Goal: Information Seeking & Learning: Learn about a topic

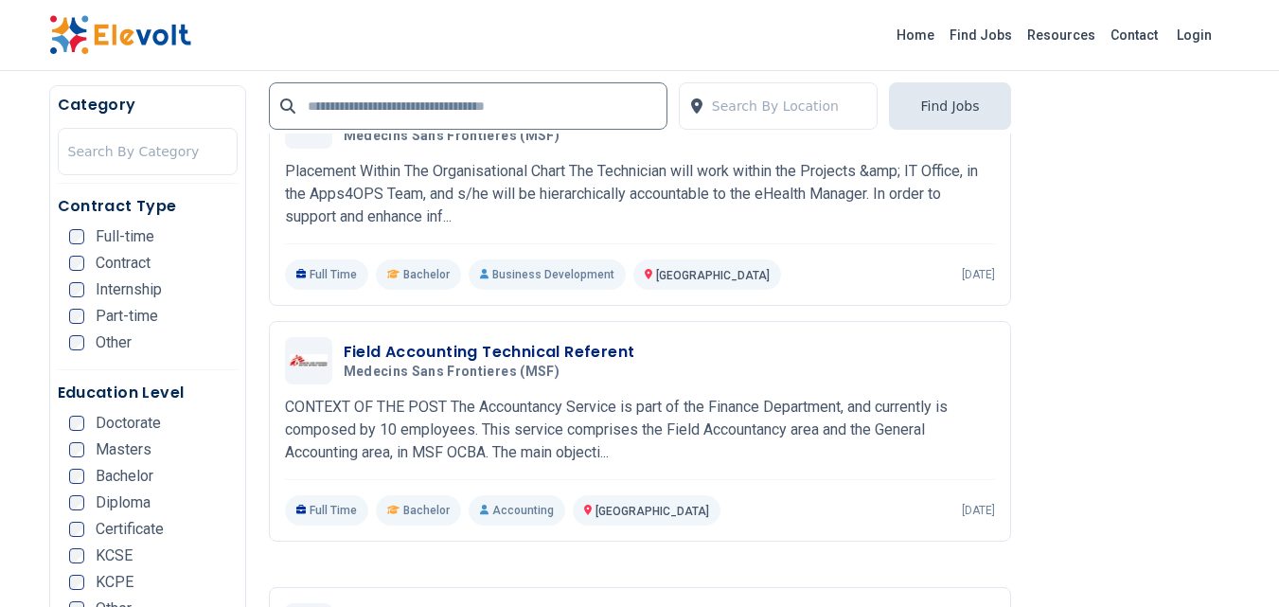
scroll to position [3218, 0]
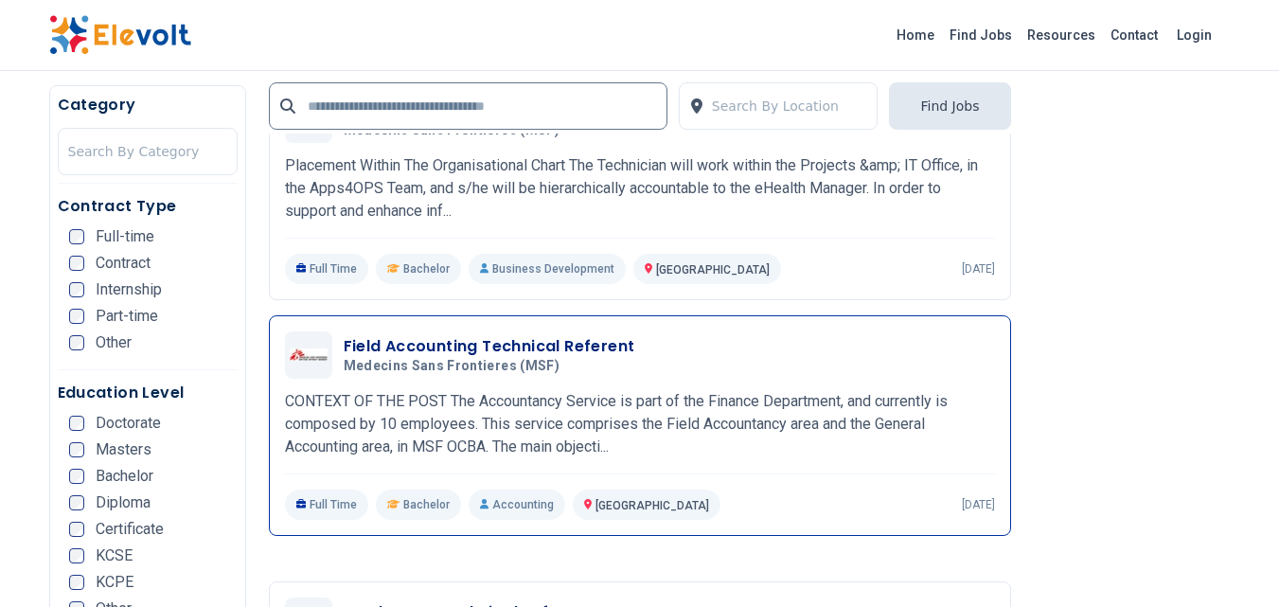
click at [487, 344] on h3 "Field Accounting Technical Referent" at bounding box center [489, 346] width 291 height 23
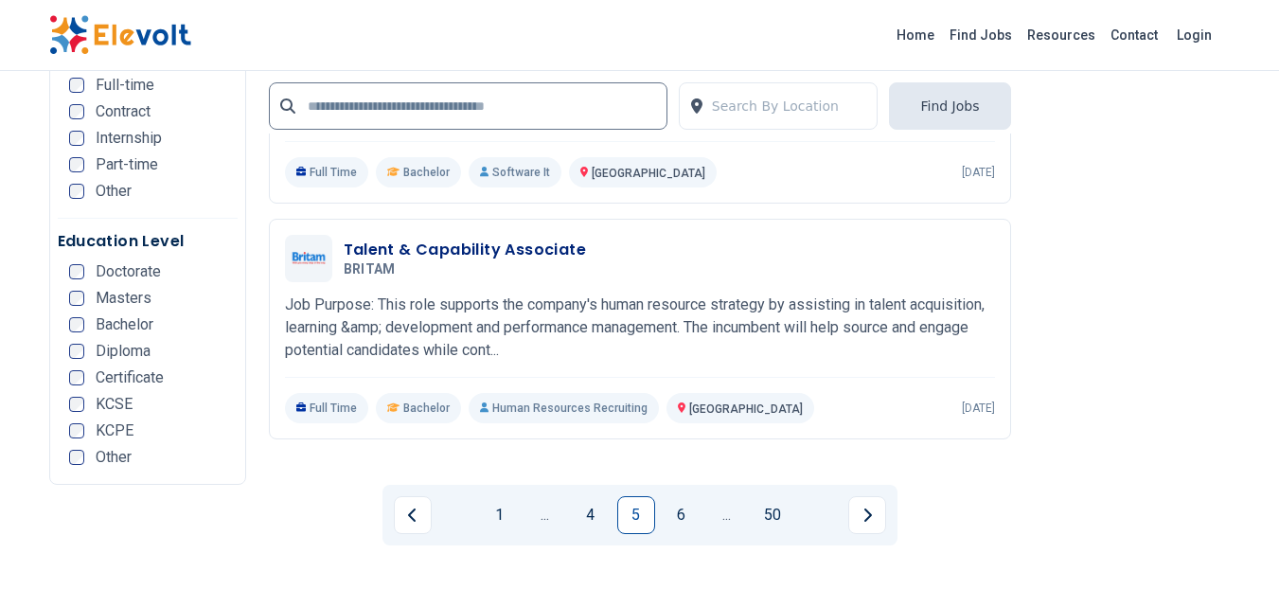
scroll to position [3880, 0]
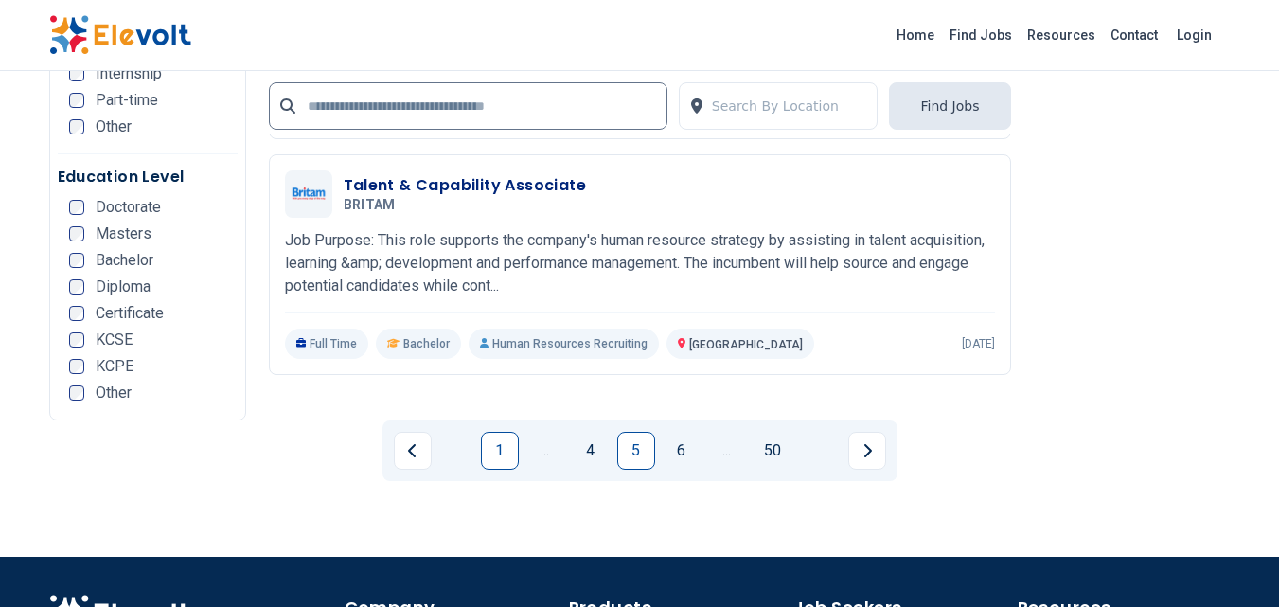
click at [502, 450] on link "1" at bounding box center [500, 451] width 38 height 38
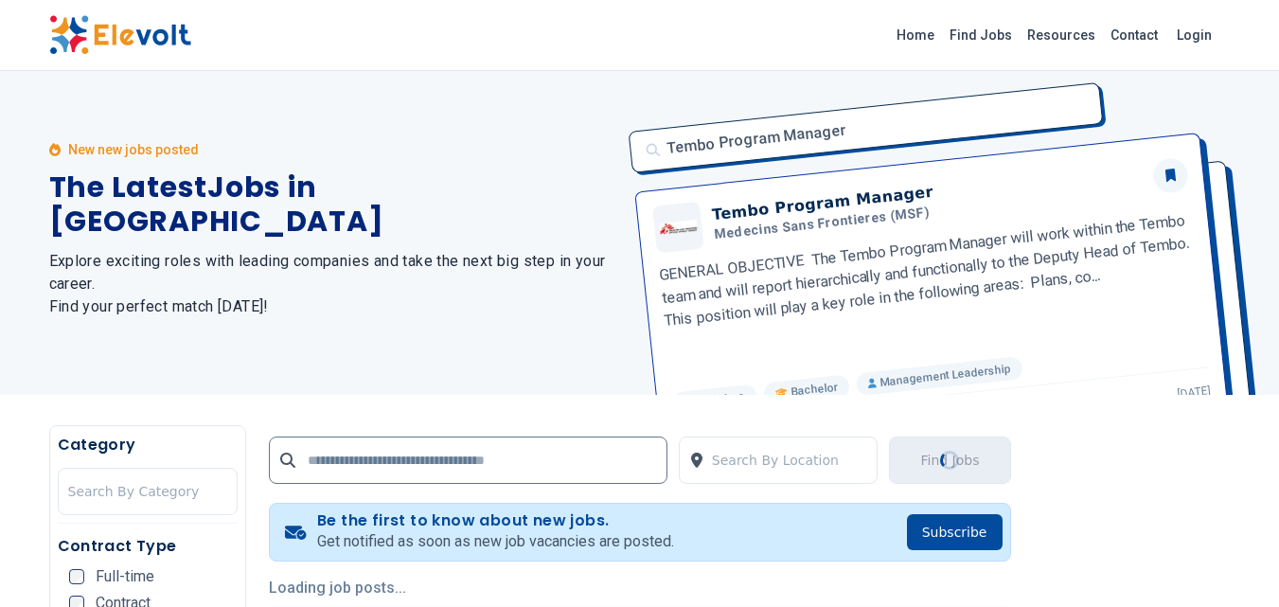
scroll to position [0, 0]
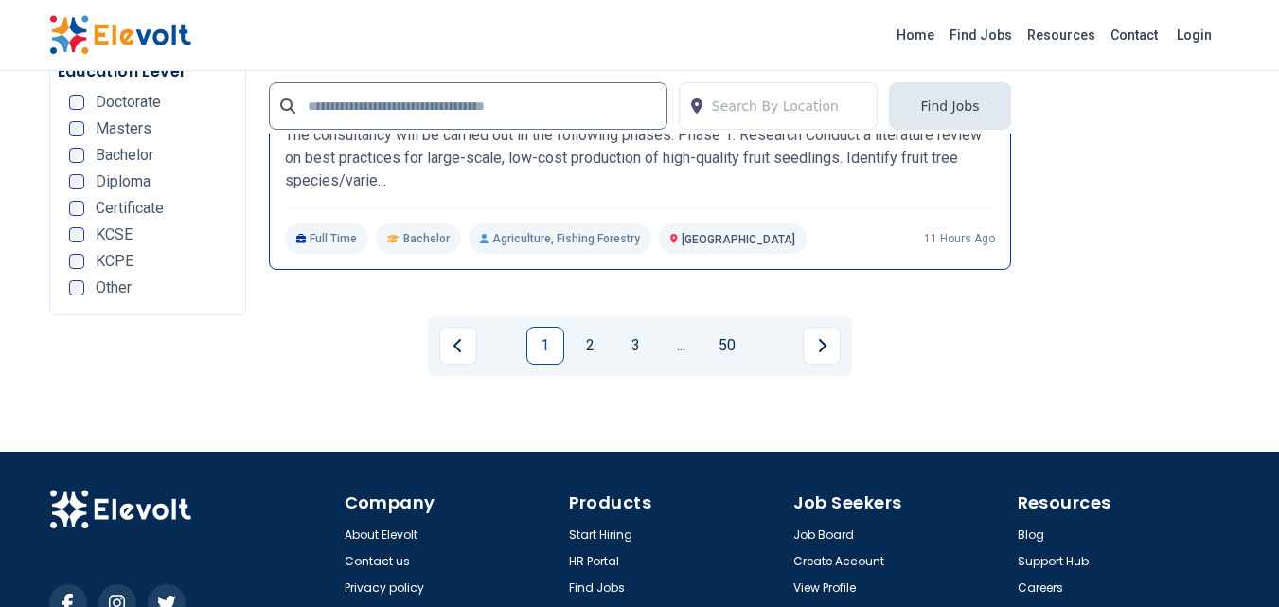
scroll to position [3975, 0]
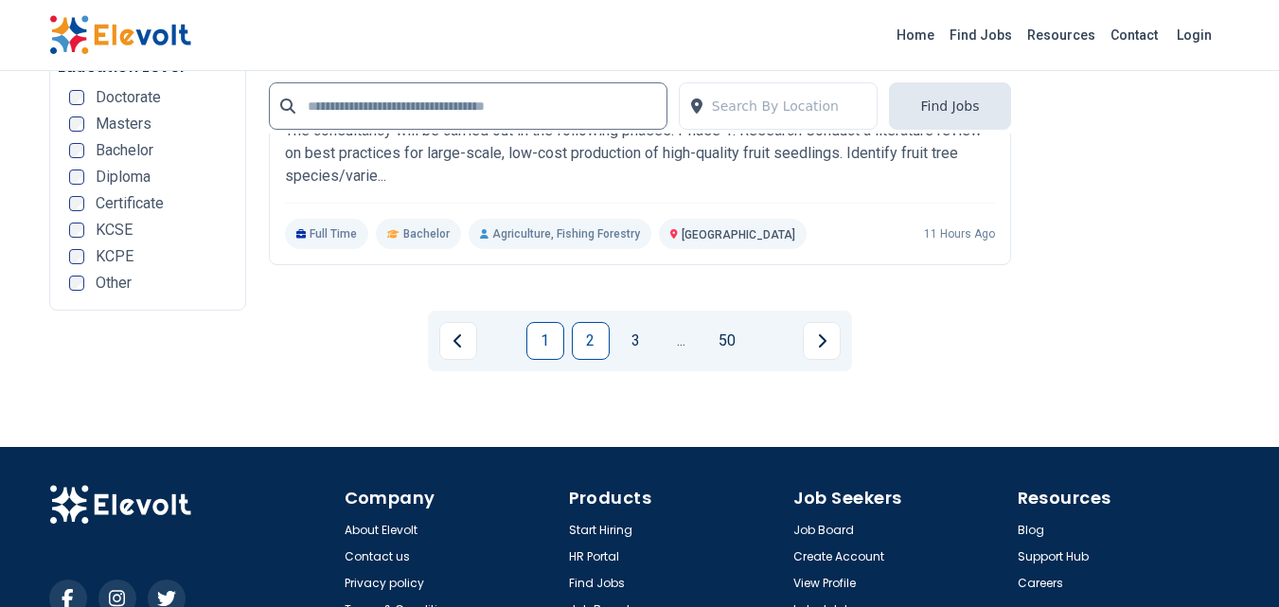
click at [602, 344] on link "2" at bounding box center [591, 341] width 38 height 38
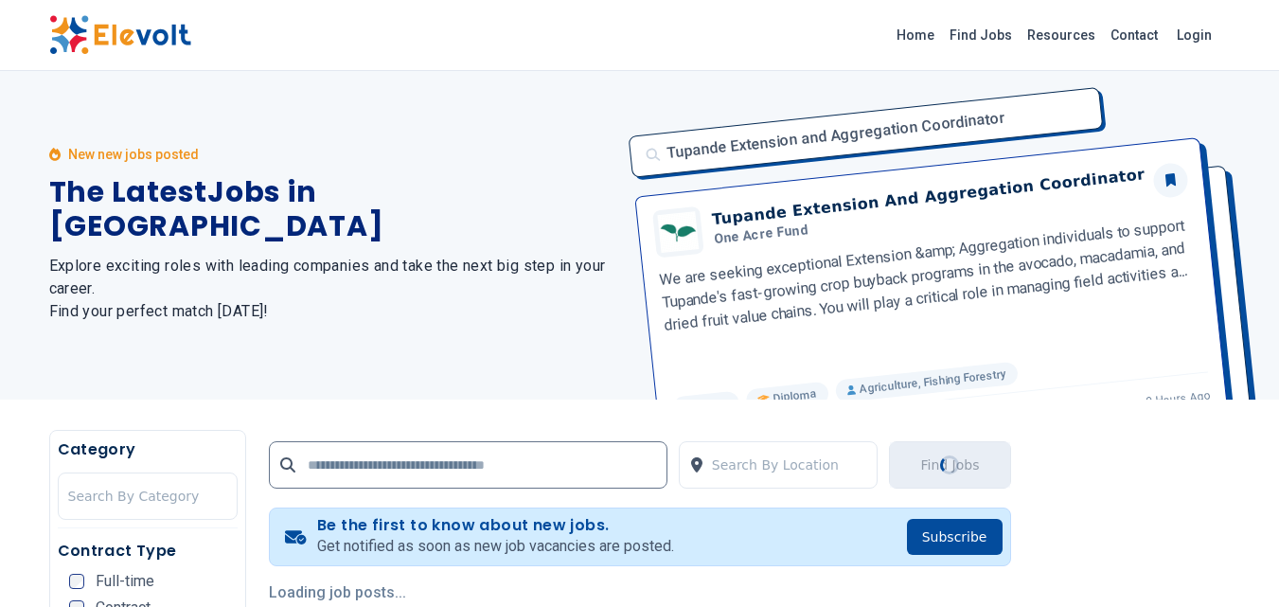
scroll to position [0, 0]
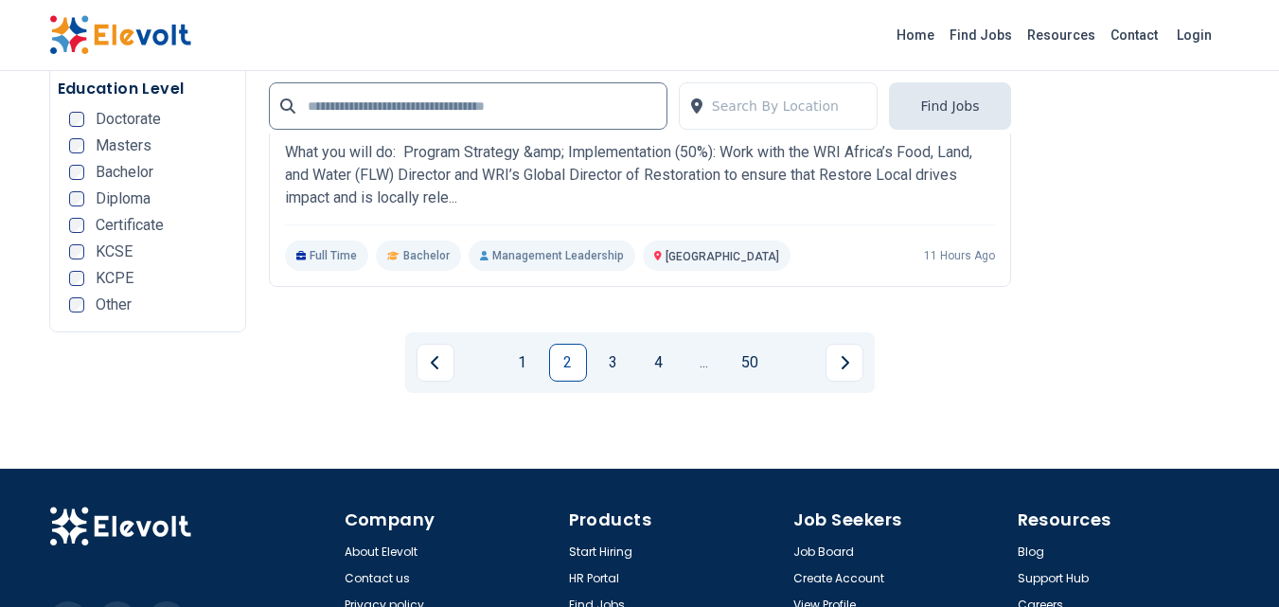
scroll to position [3975, 0]
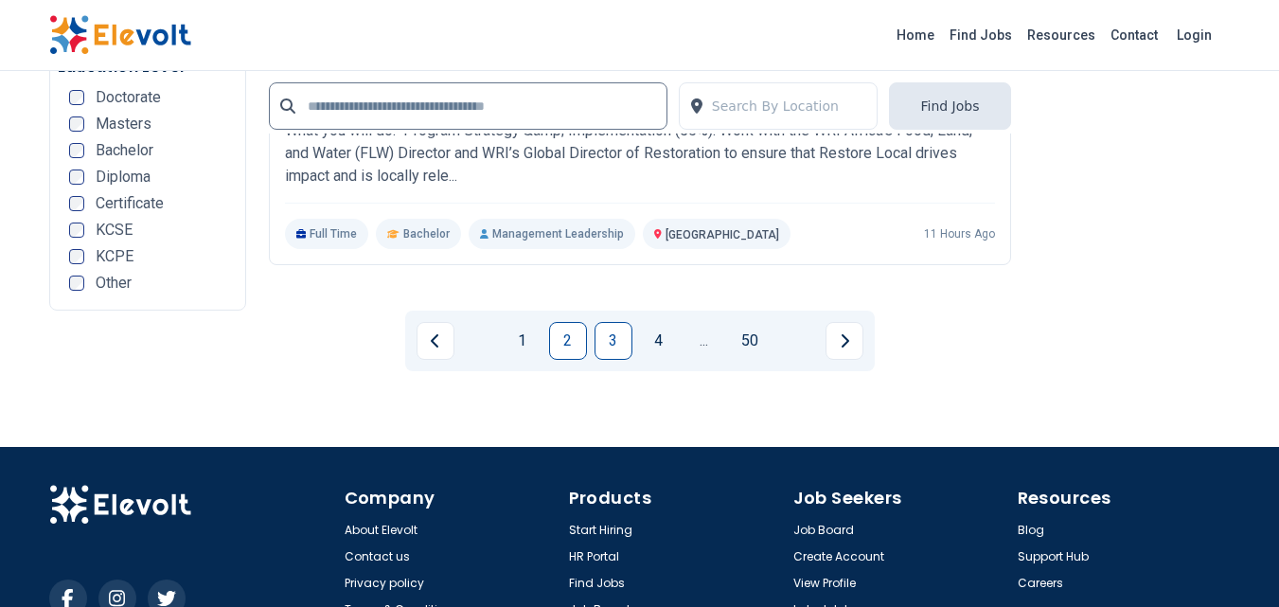
click at [602, 340] on link "3" at bounding box center [613, 341] width 38 height 38
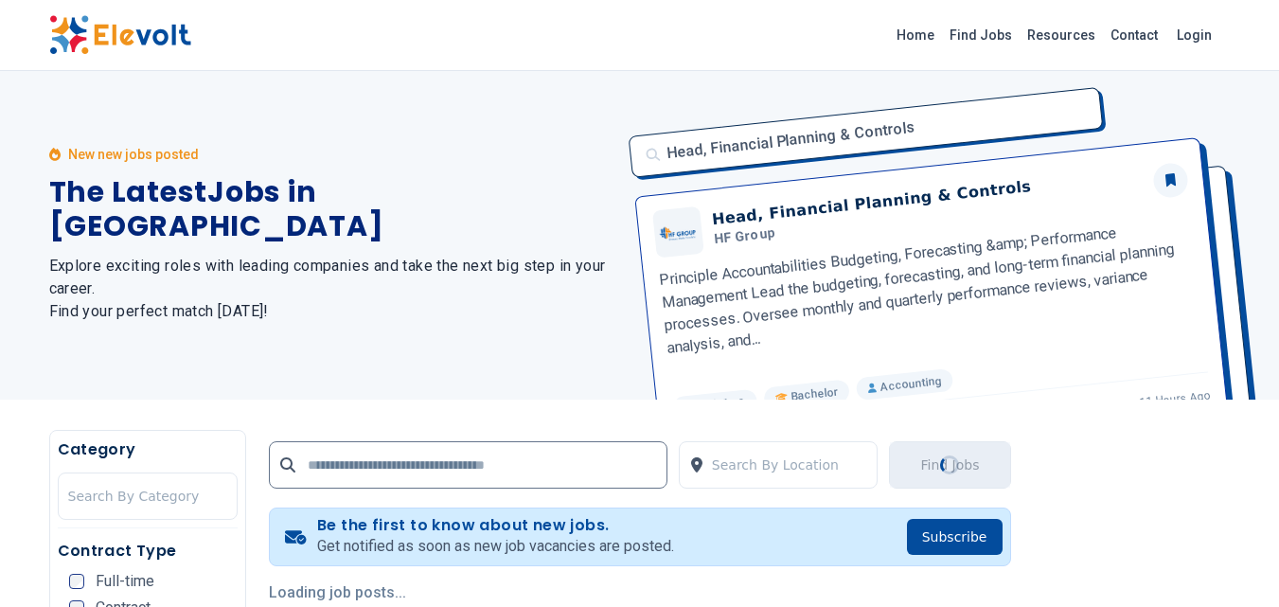
scroll to position [0, 0]
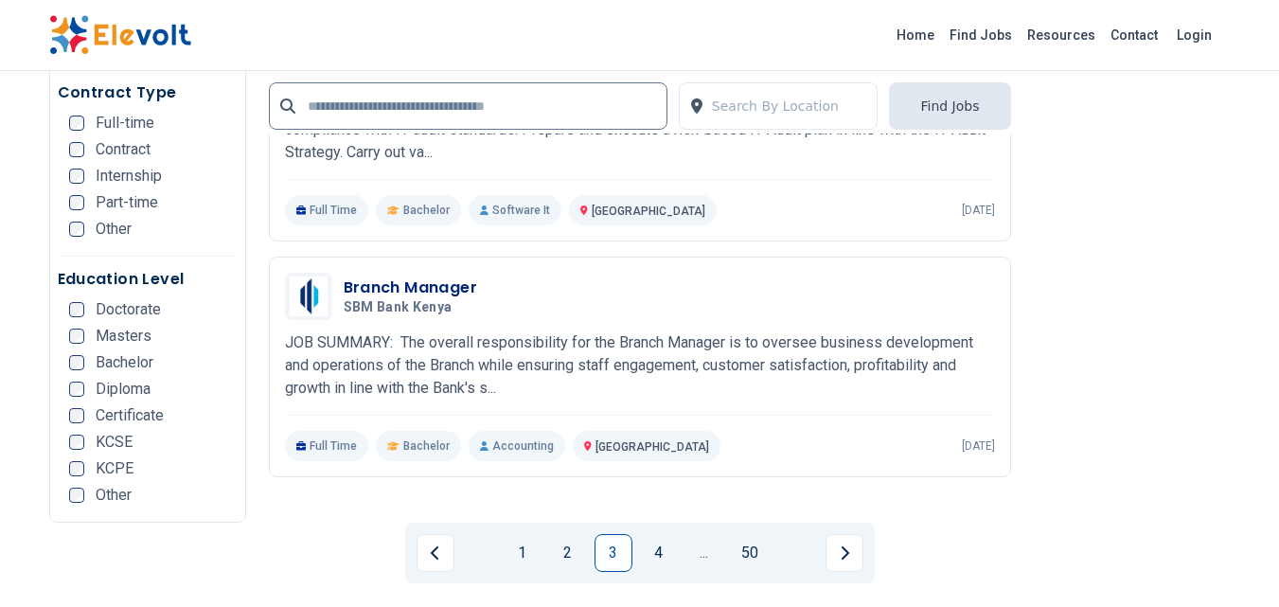
scroll to position [3975, 0]
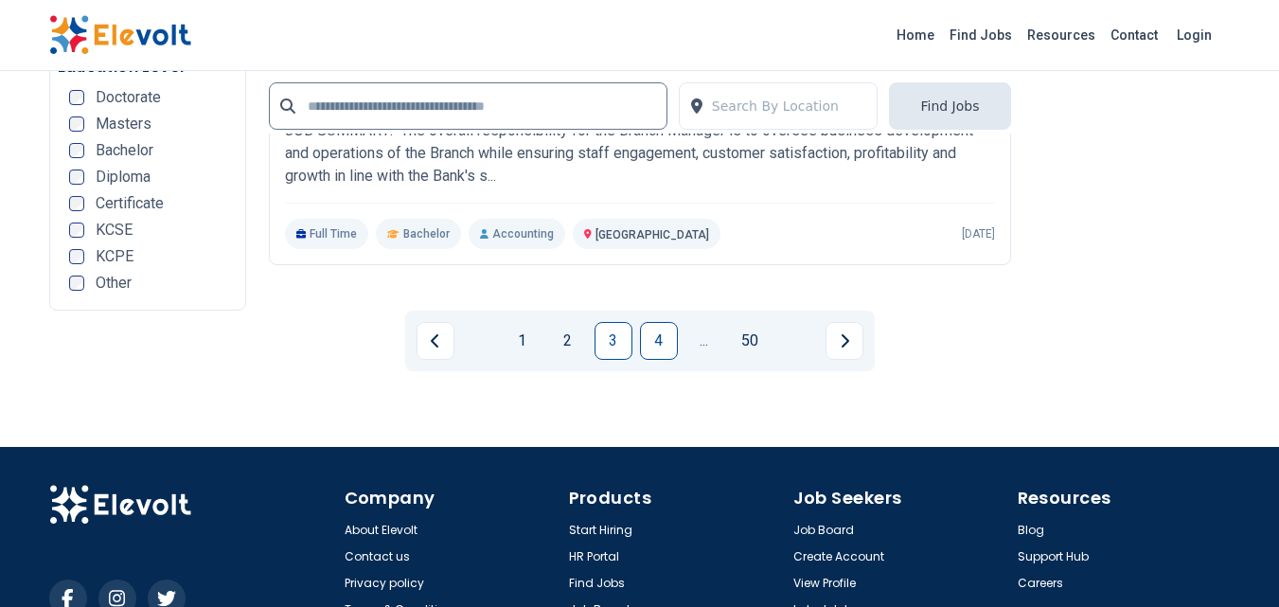
click at [656, 353] on link "4" at bounding box center [659, 341] width 38 height 38
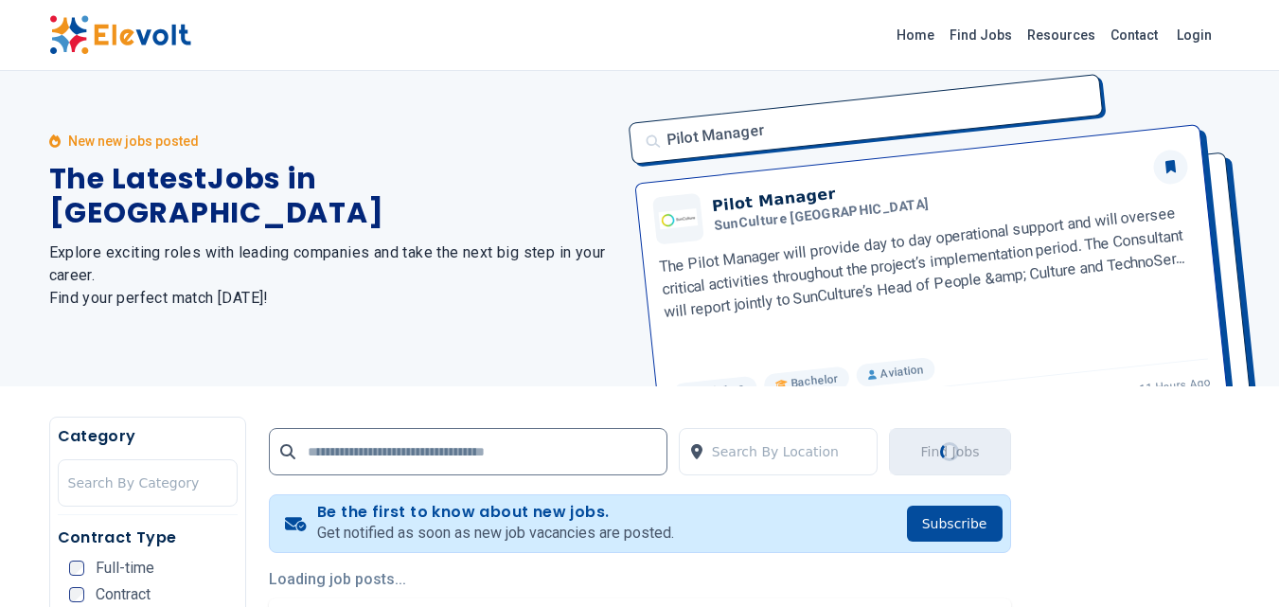
scroll to position [0, 0]
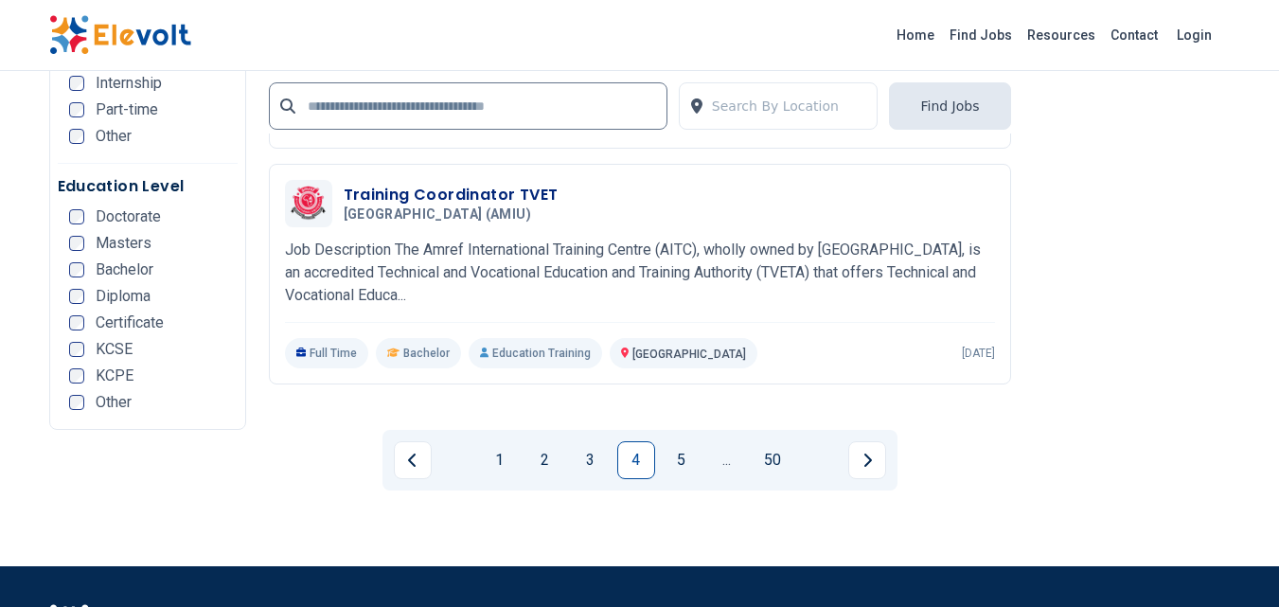
scroll to position [4070, 0]
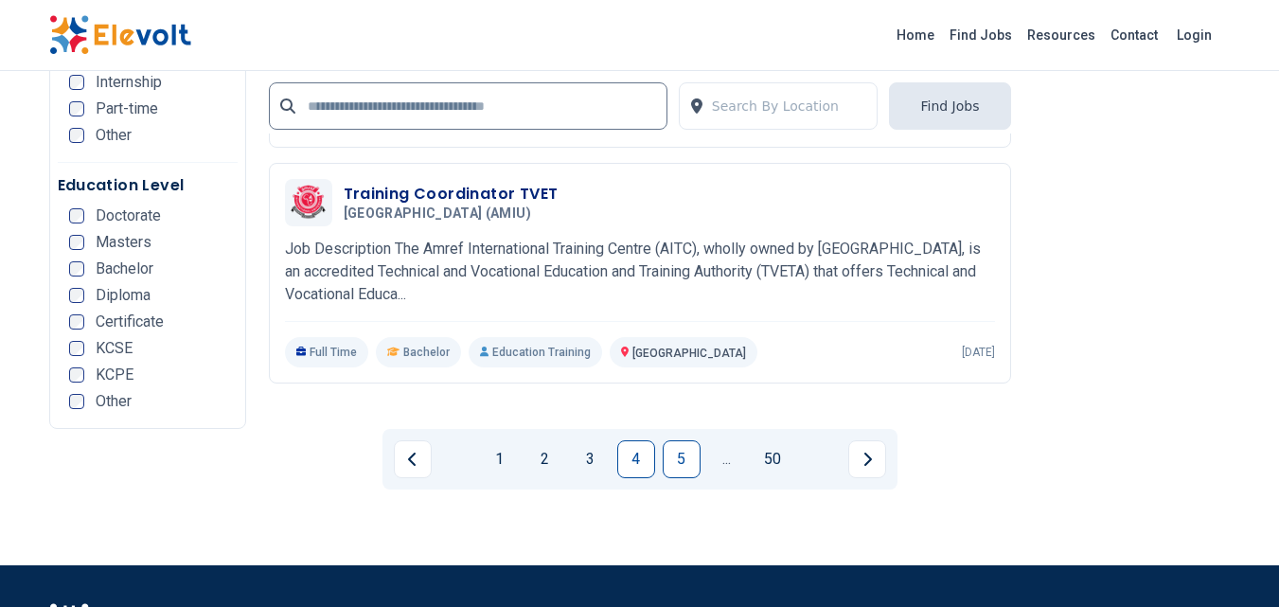
click at [682, 450] on link "5" at bounding box center [681, 459] width 38 height 38
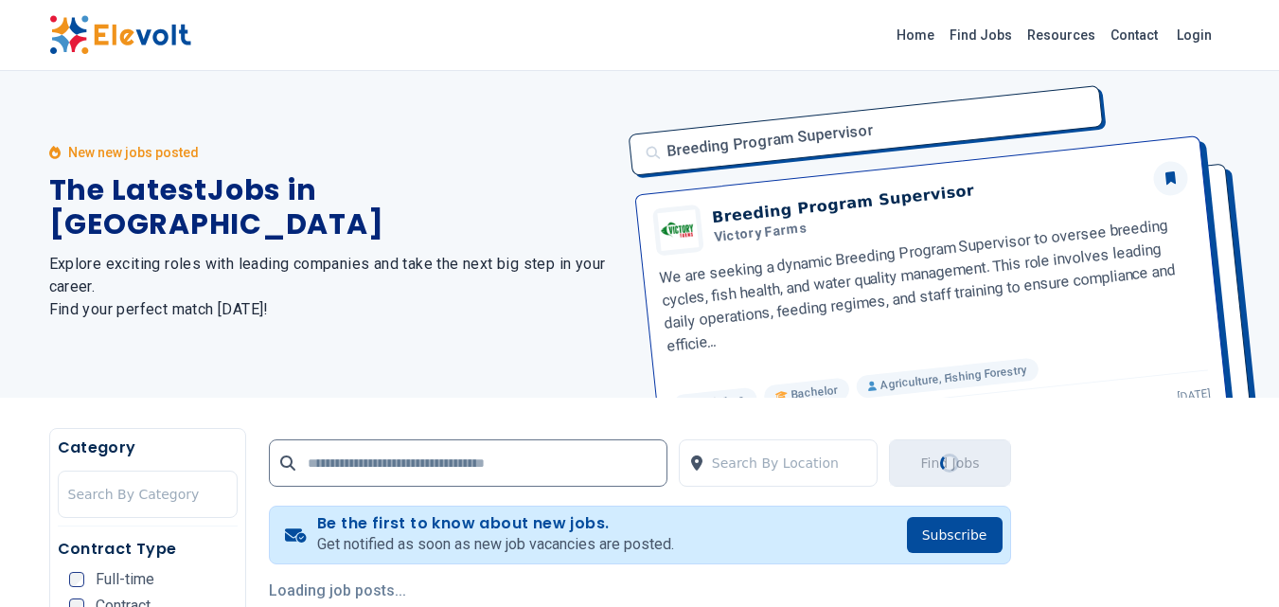
scroll to position [0, 0]
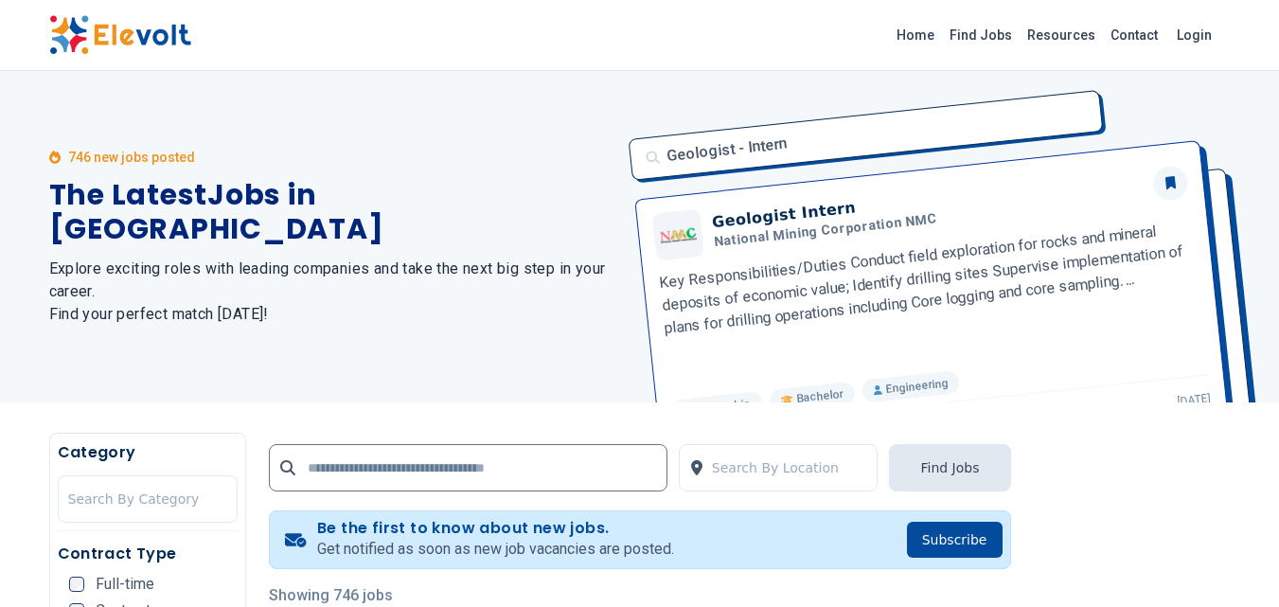
click at [760, 33] on div "Home Find Jobs Resources Contact Login" at bounding box center [639, 35] width 1211 height 40
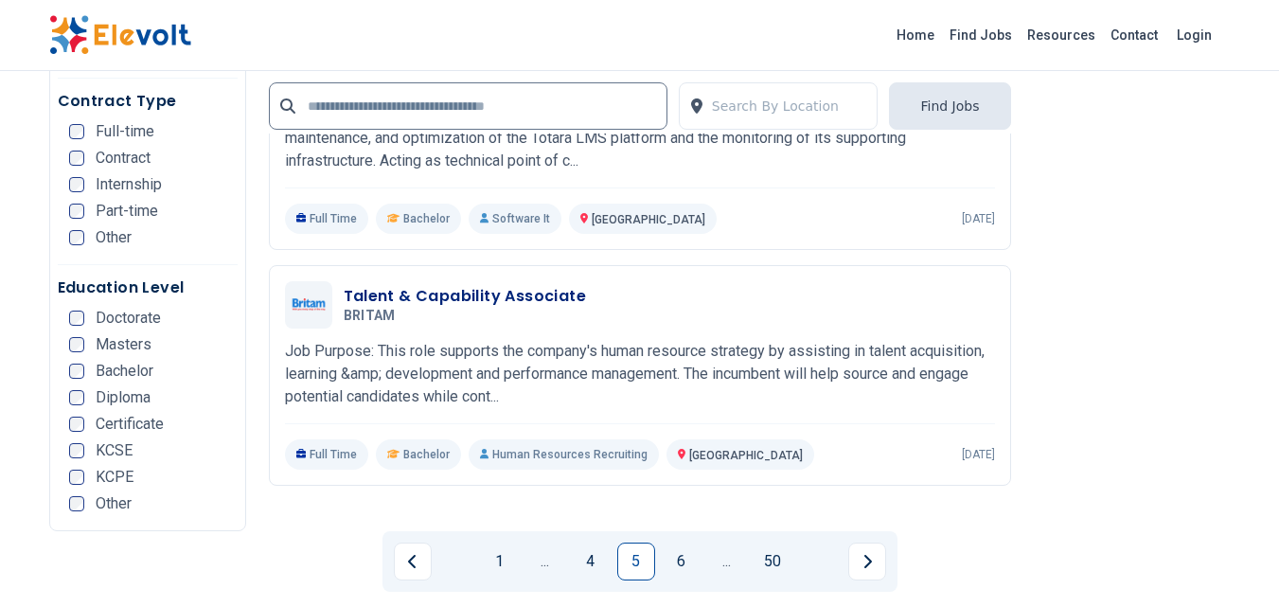
scroll to position [4070, 0]
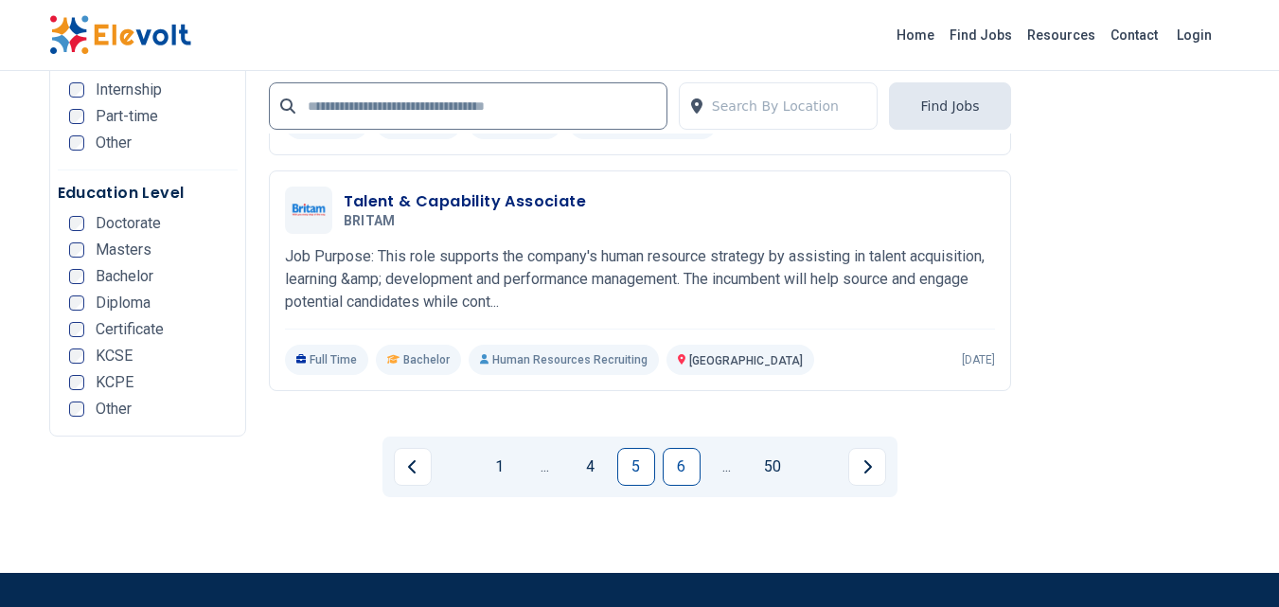
click at [679, 467] on link "6" at bounding box center [681, 467] width 38 height 38
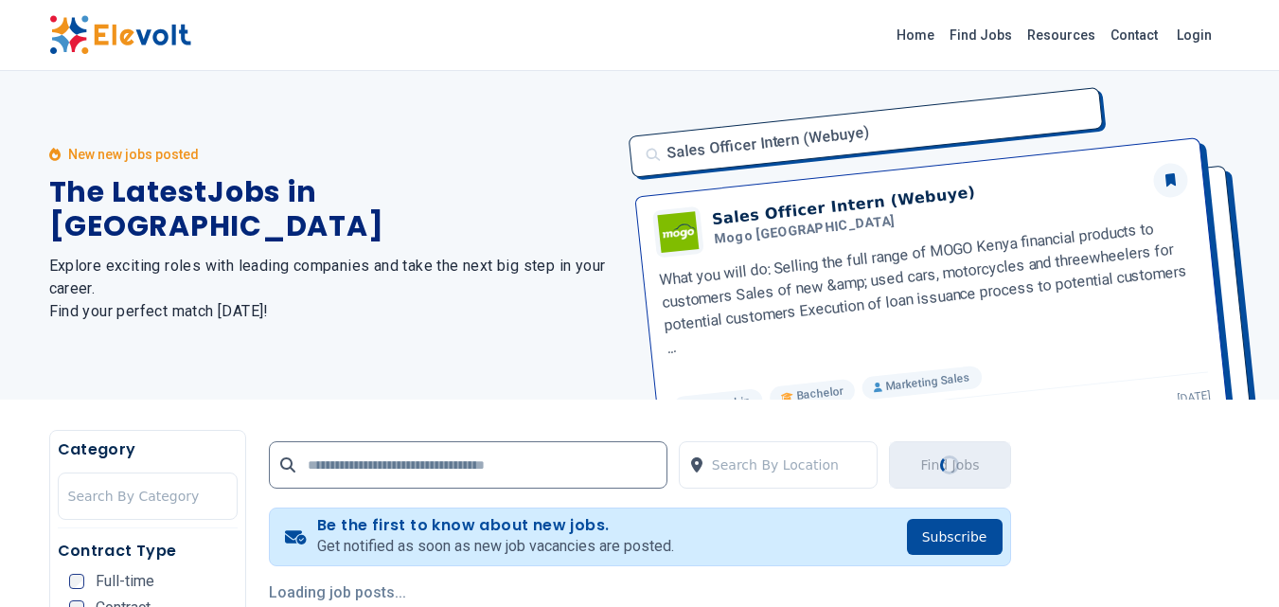
scroll to position [0, 0]
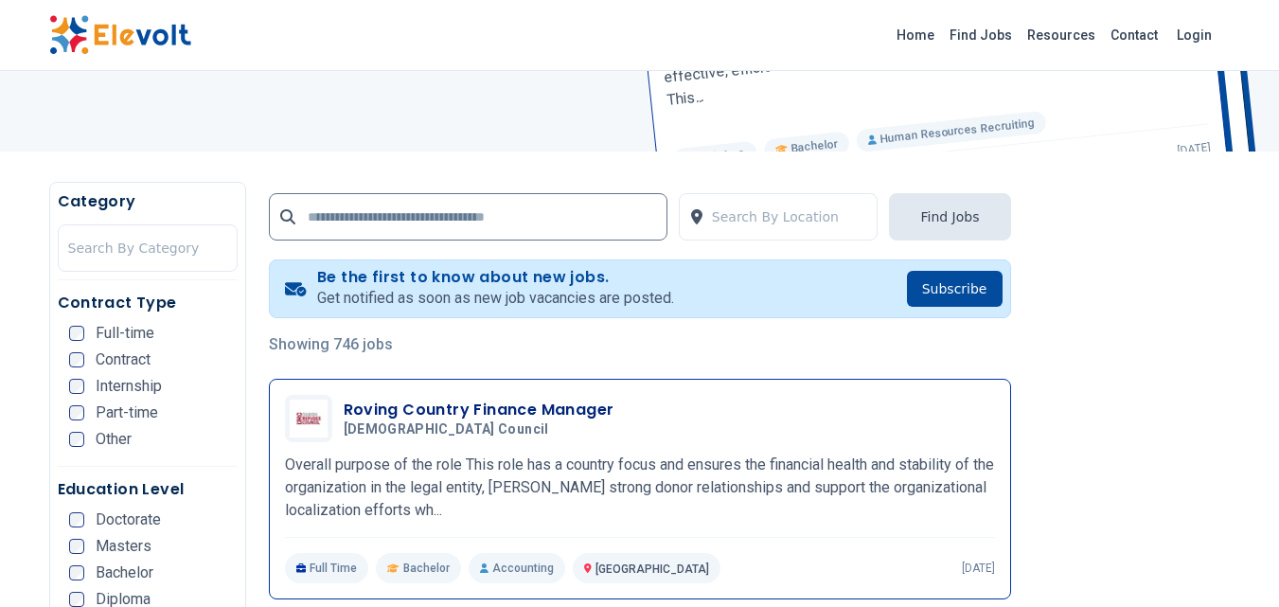
scroll to position [284, 0]
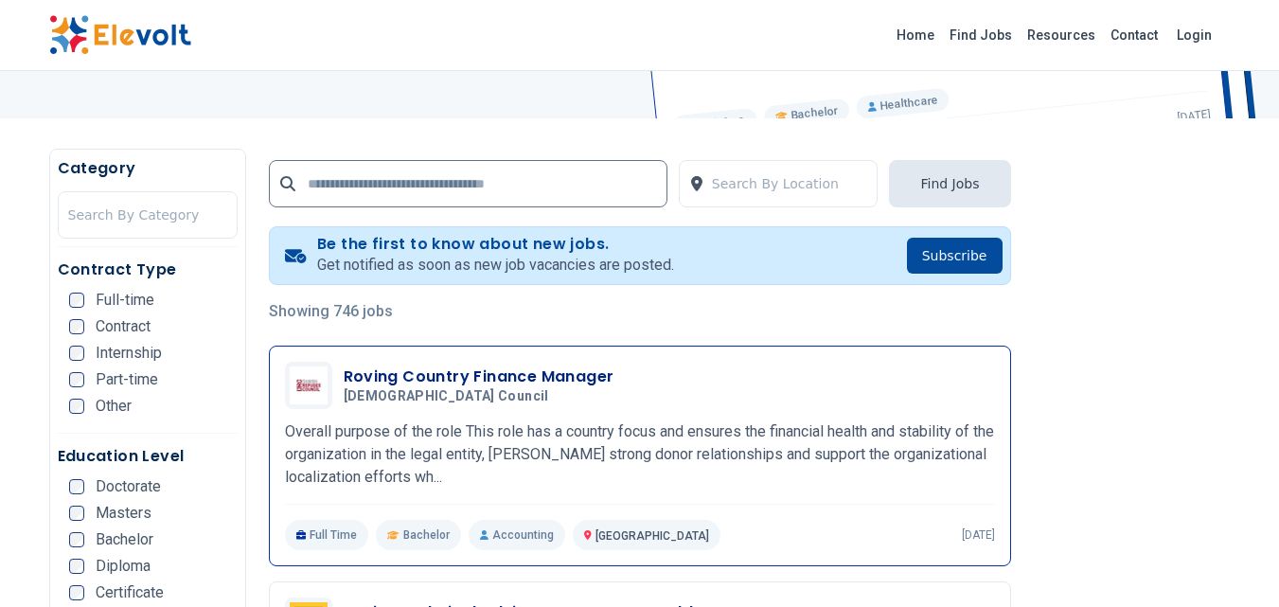
click at [714, 472] on p "Overall purpose of the role This role has a country focus and ensures the finan…" at bounding box center [640, 454] width 710 height 68
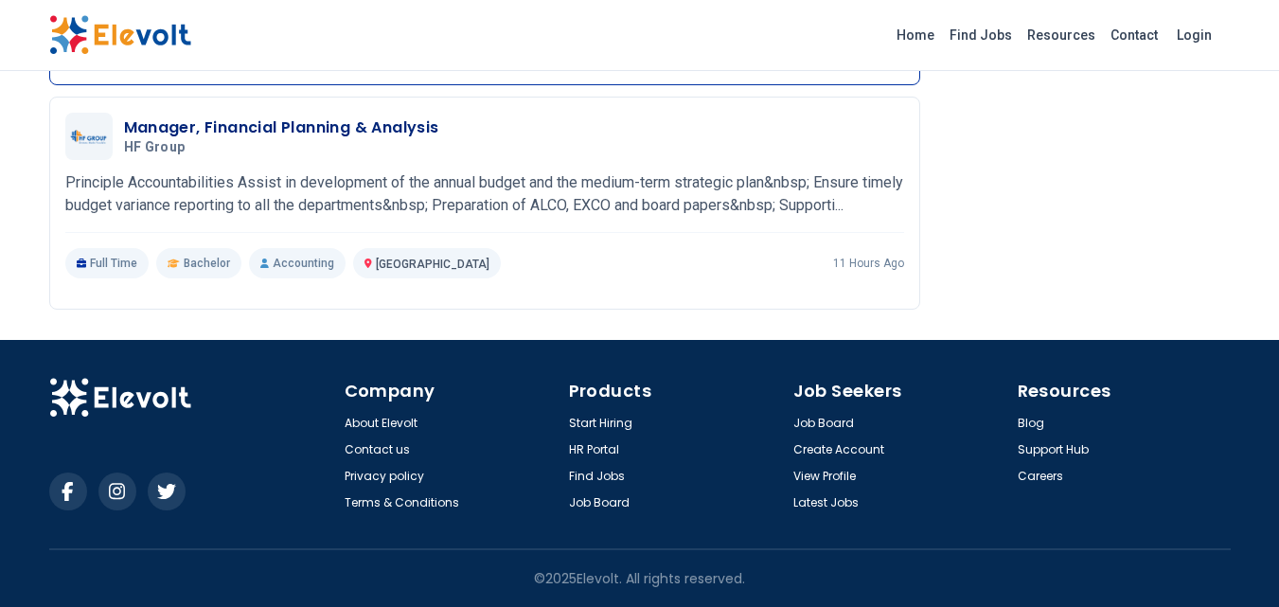
scroll to position [5396, 0]
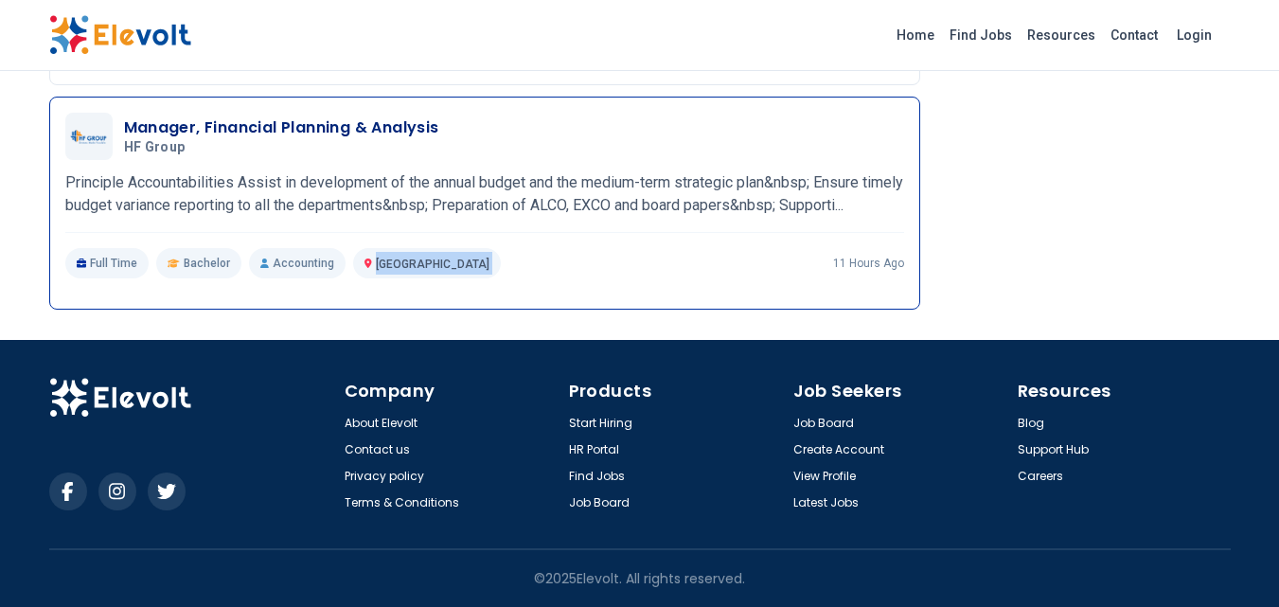
click at [434, 278] on div "Full Time Bachelor Accounting Nairobi KE 11 hours ago" at bounding box center [484, 263] width 839 height 30
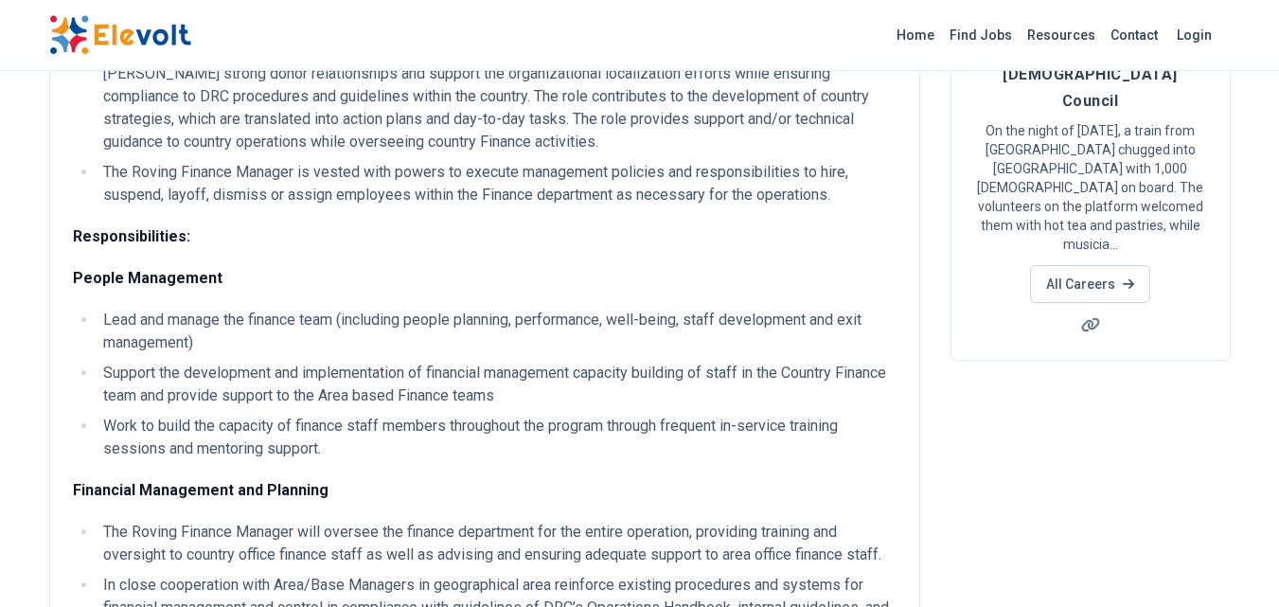
scroll to position [0, 0]
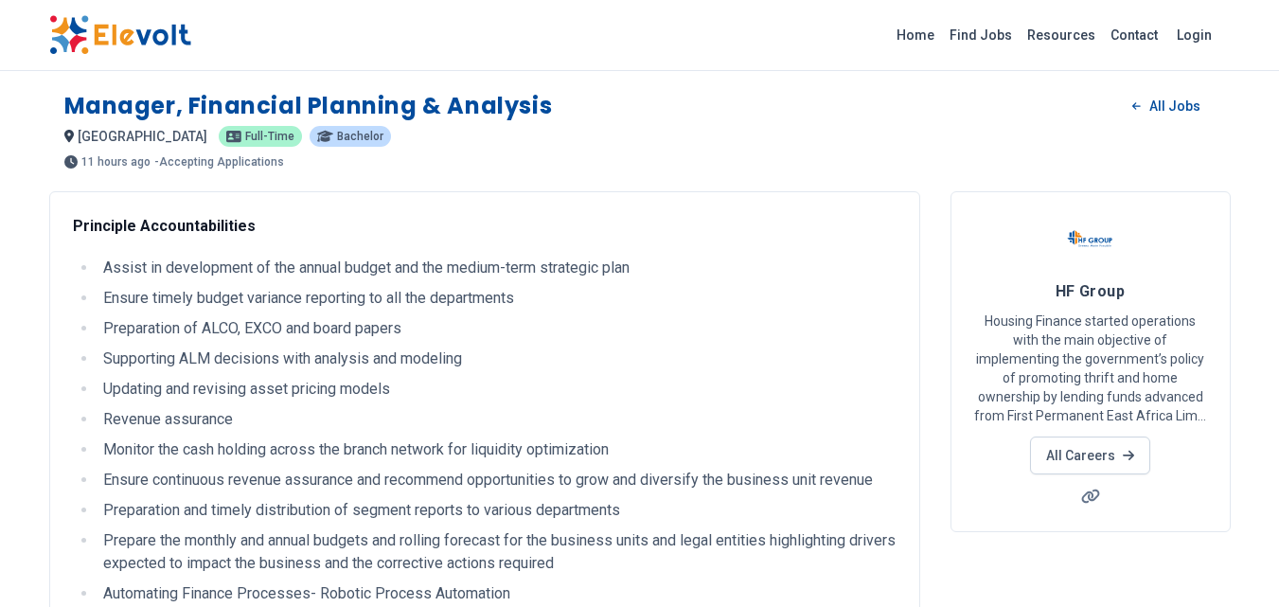
click at [1127, 395] on p "Housing Finance started operations with the main objective of implementing the …" at bounding box center [1090, 368] width 233 height 114
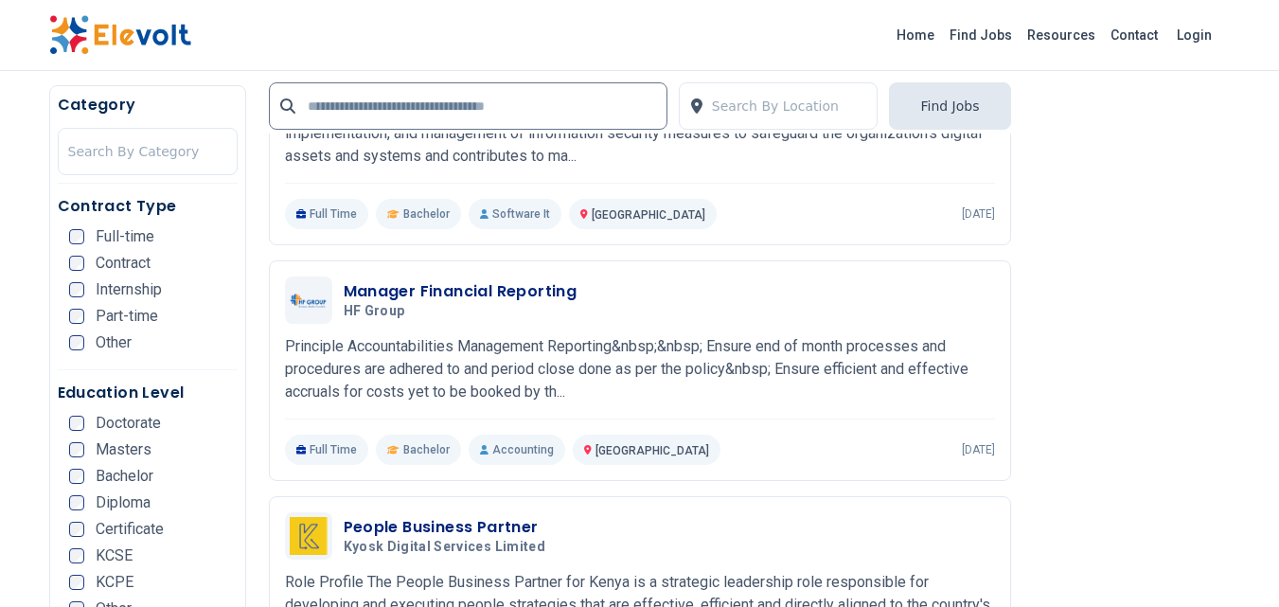
scroll to position [1817, 0]
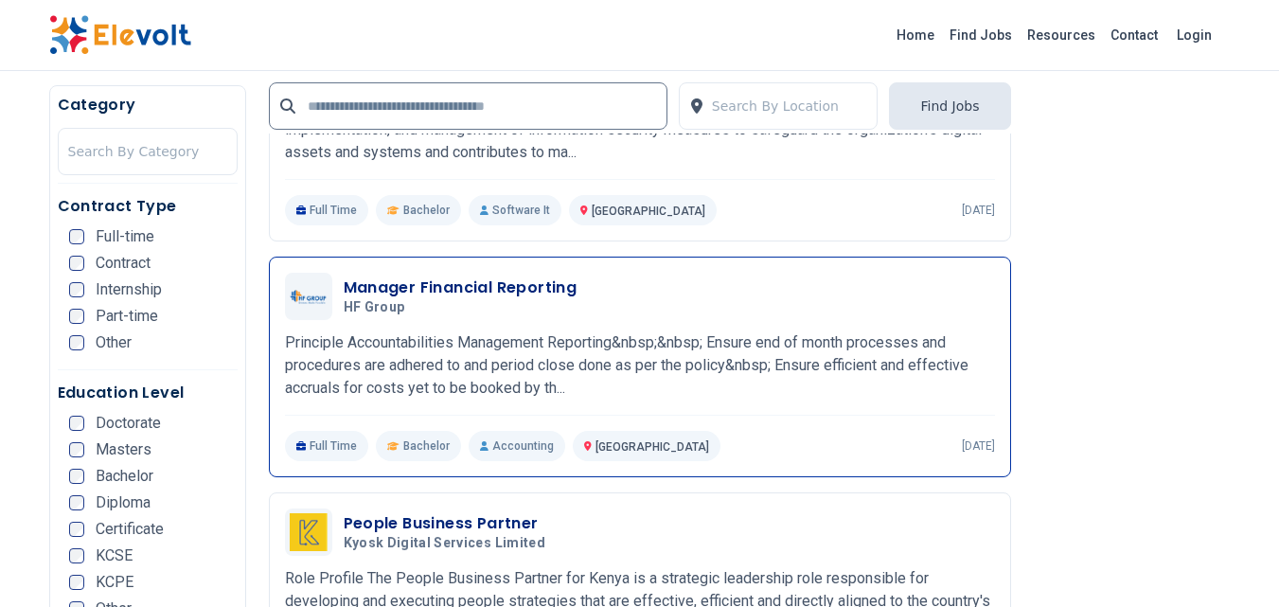
click at [372, 313] on span "HF Group" at bounding box center [375, 307] width 62 height 17
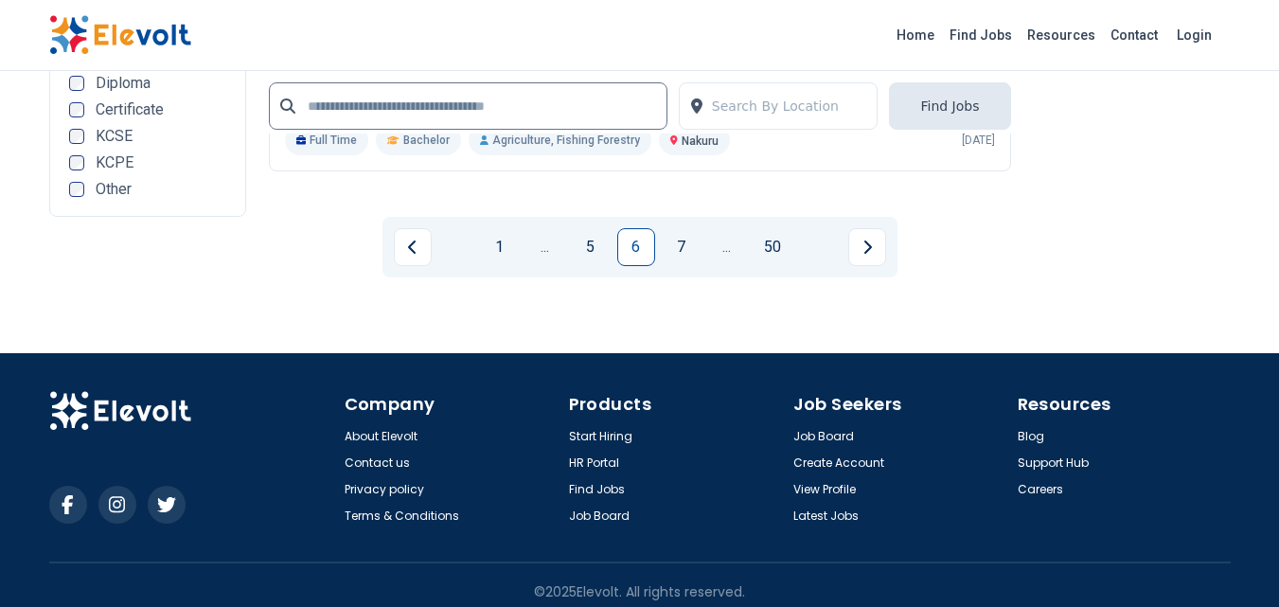
scroll to position [4362, 0]
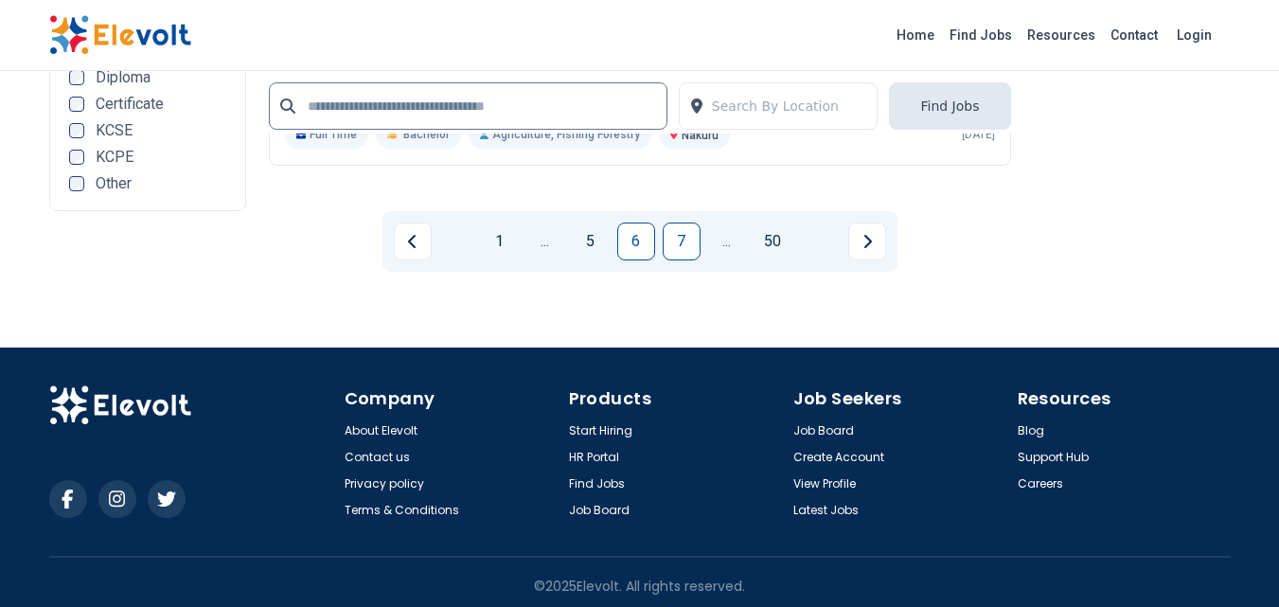
click at [669, 231] on link "7" at bounding box center [681, 241] width 38 height 38
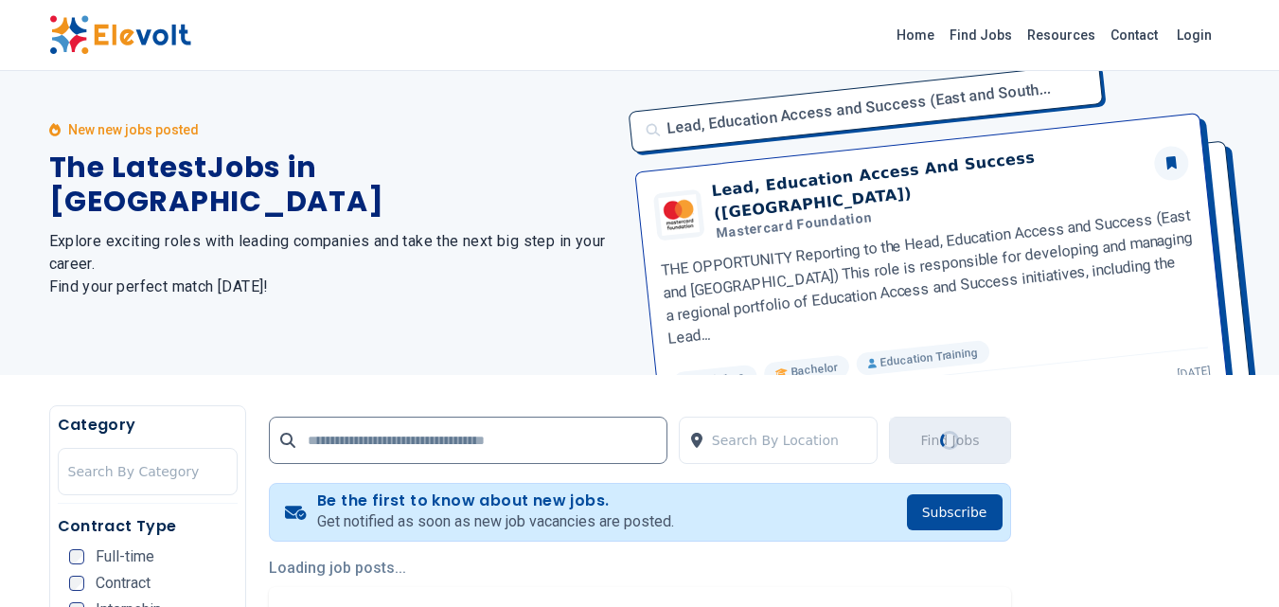
scroll to position [0, 0]
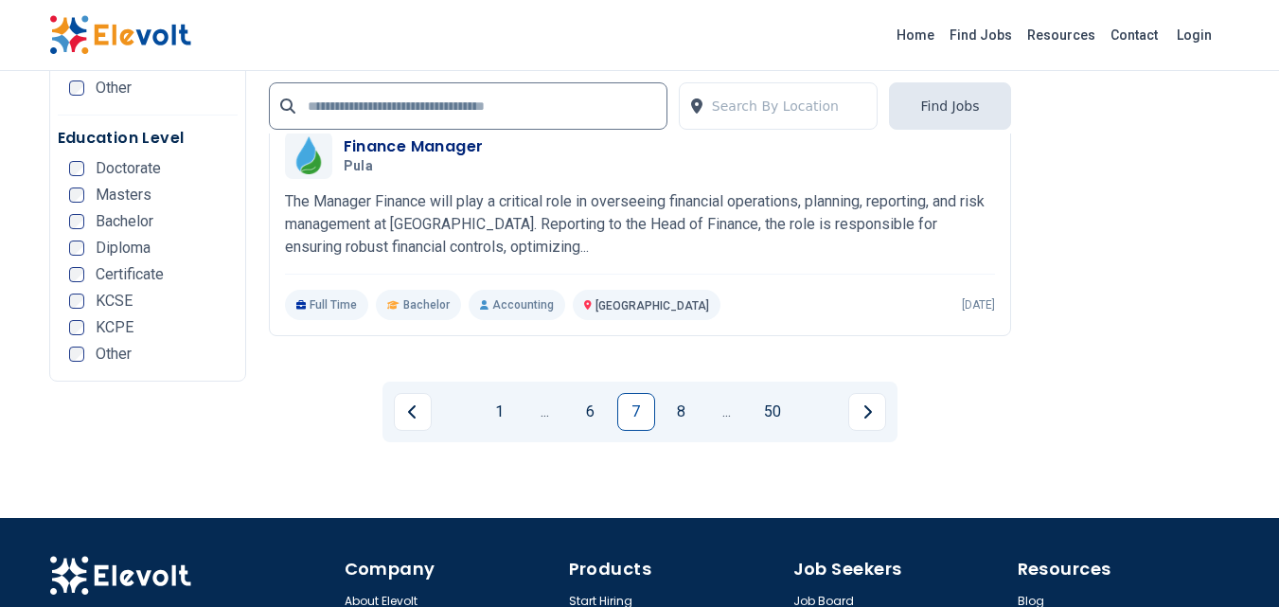
scroll to position [4049, 0]
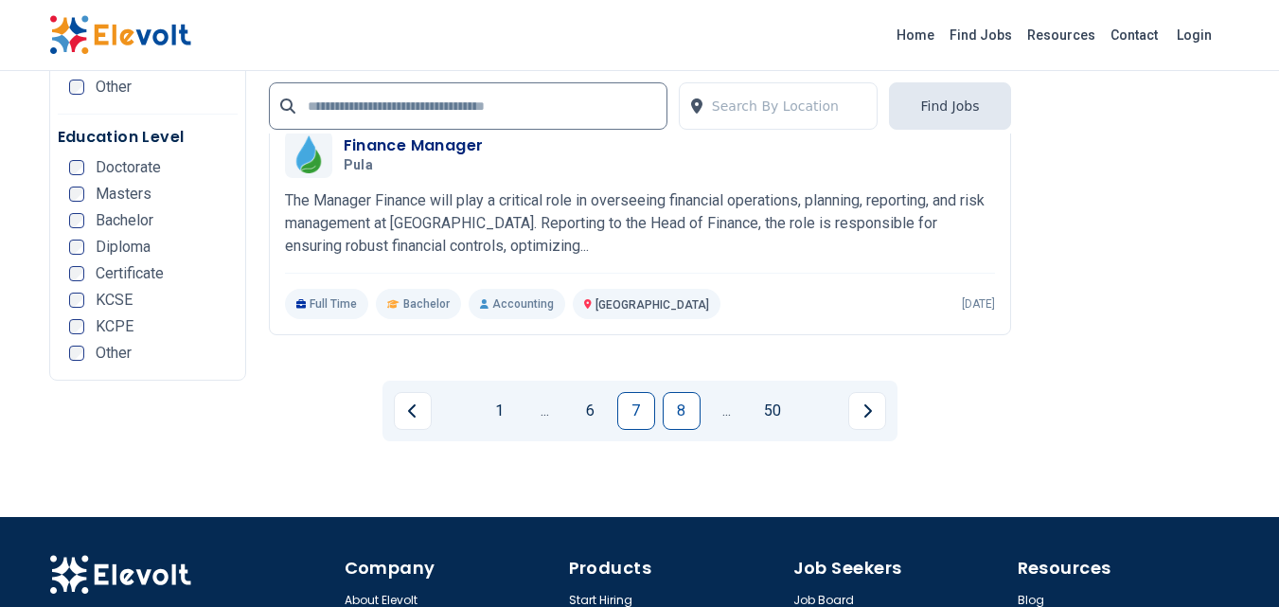
click at [683, 410] on link "8" at bounding box center [681, 411] width 38 height 38
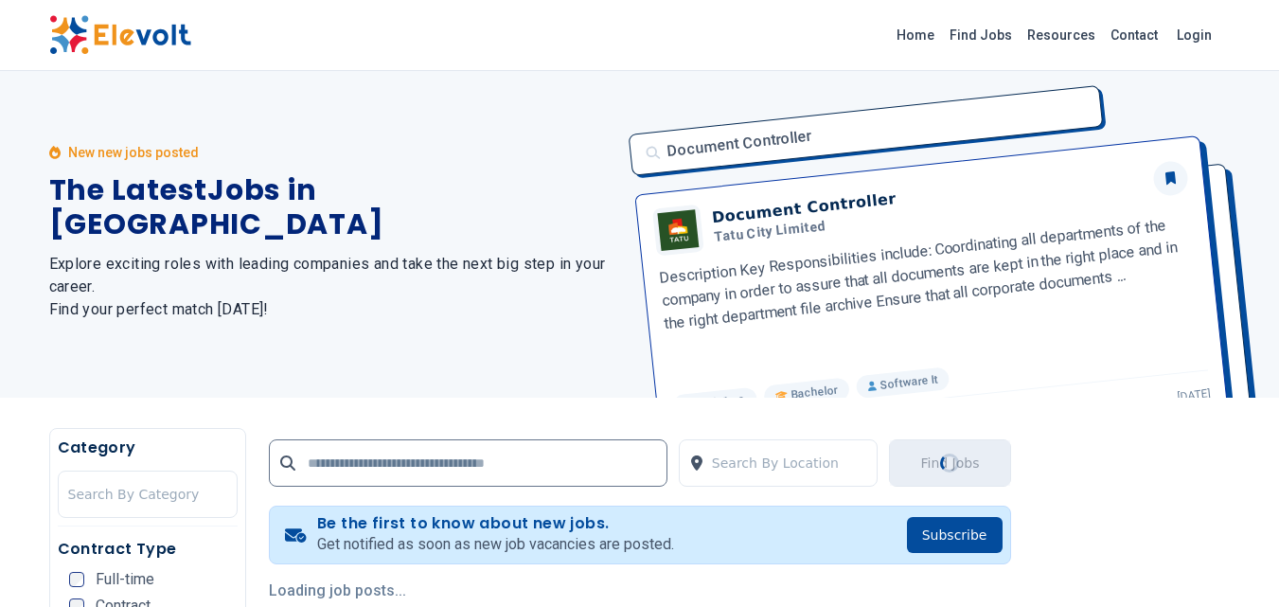
scroll to position [0, 0]
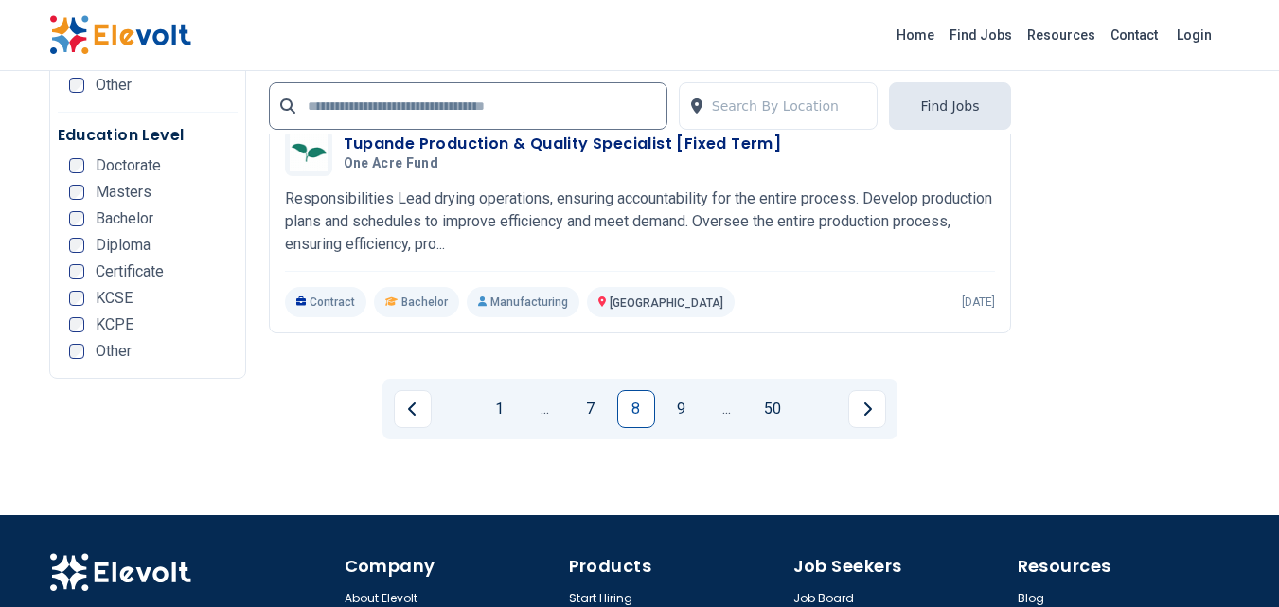
scroll to position [3944, 0]
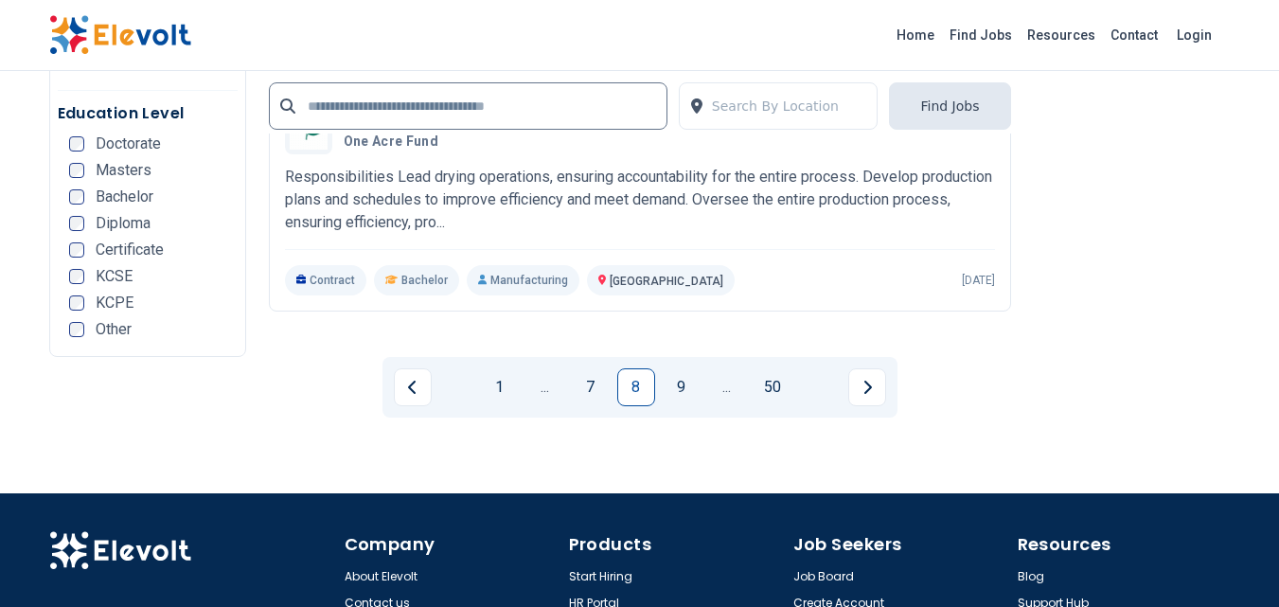
click at [684, 380] on link "9" at bounding box center [681, 387] width 38 height 38
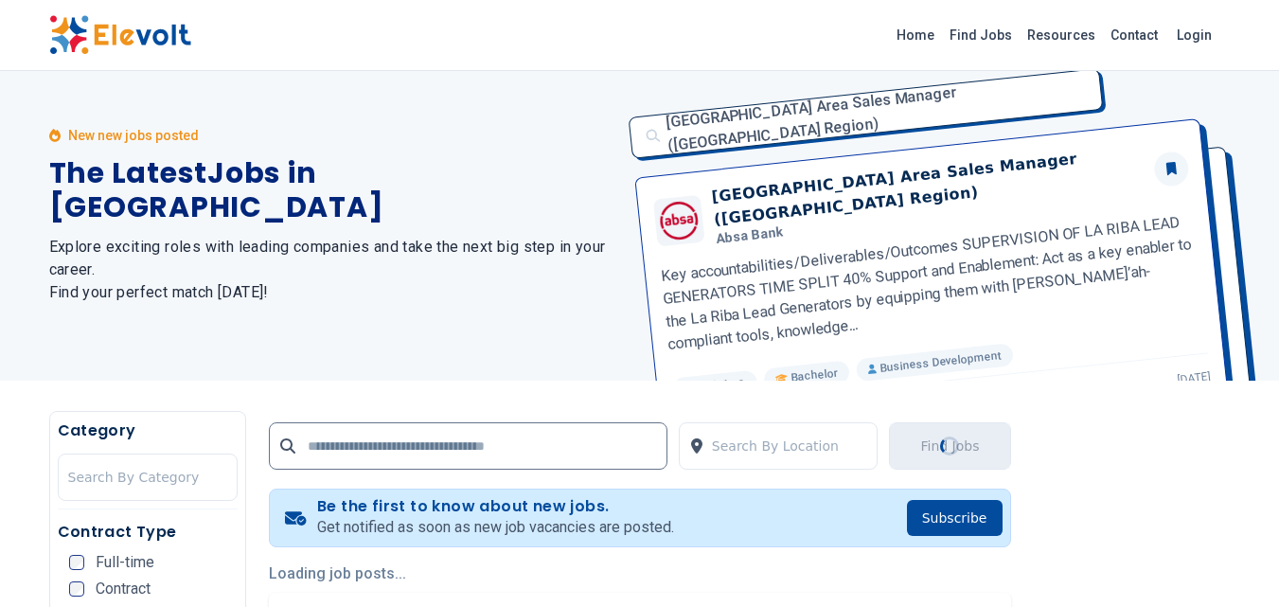
scroll to position [0, 0]
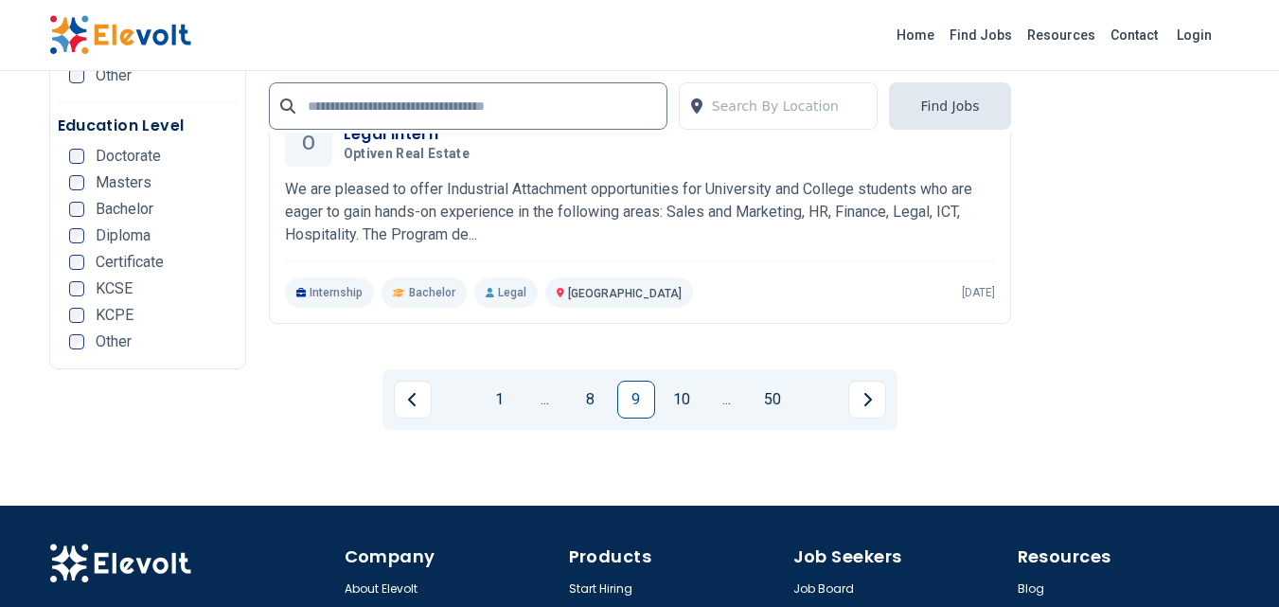
scroll to position [4070, 0]
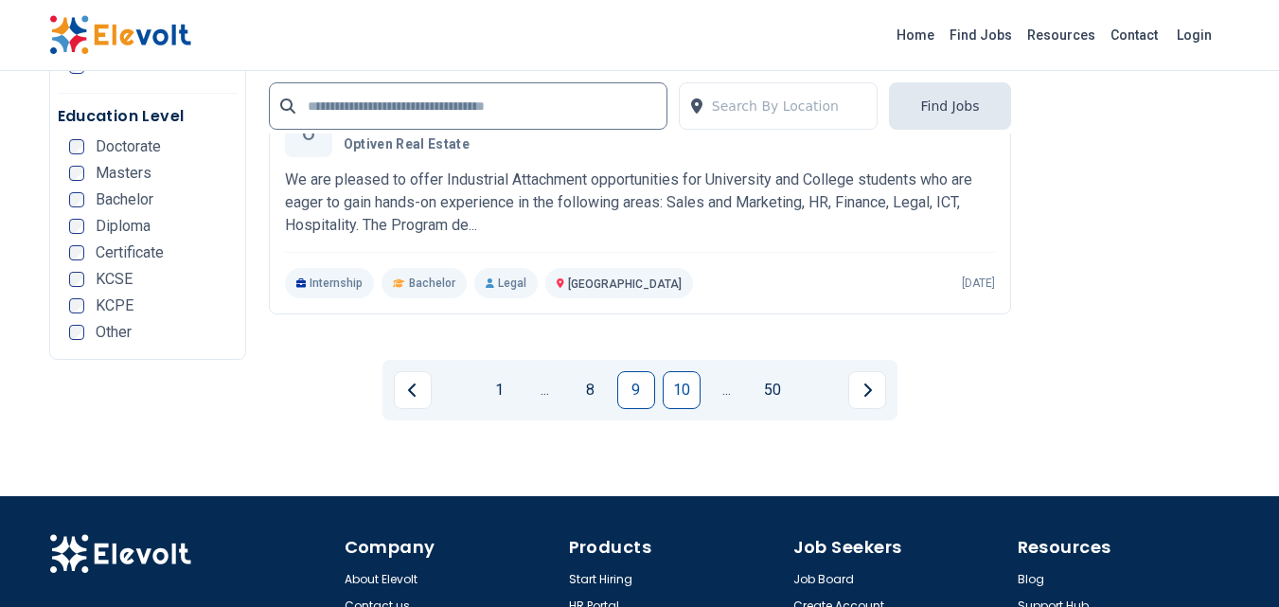
click at [680, 396] on link "10" at bounding box center [681, 390] width 38 height 38
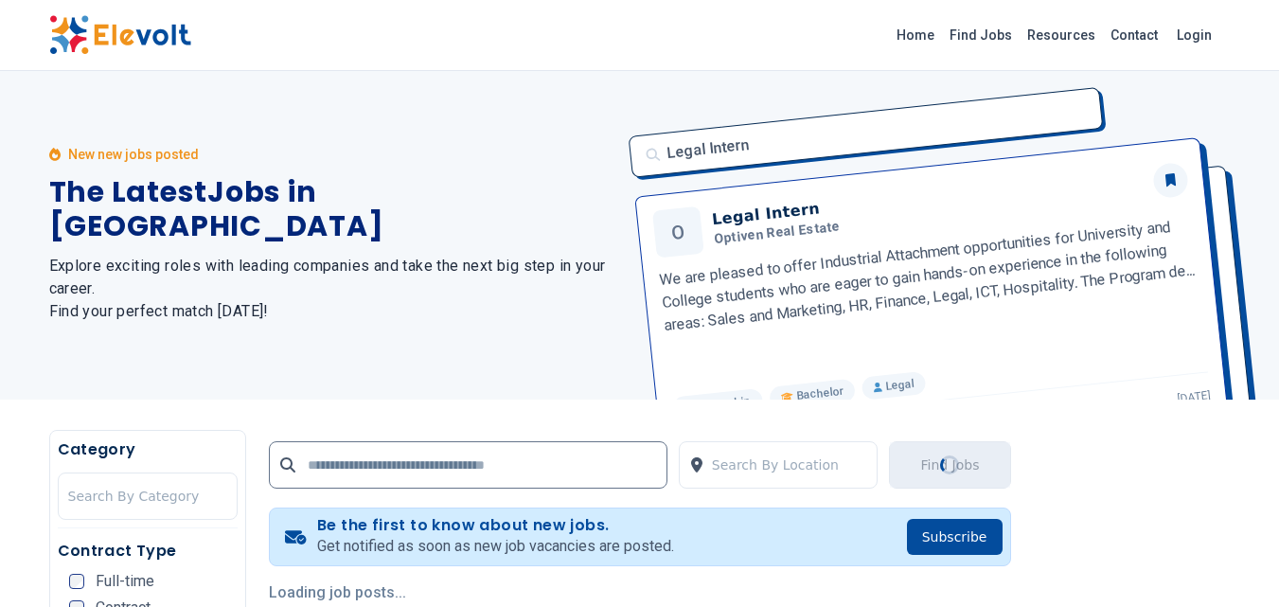
scroll to position [0, 0]
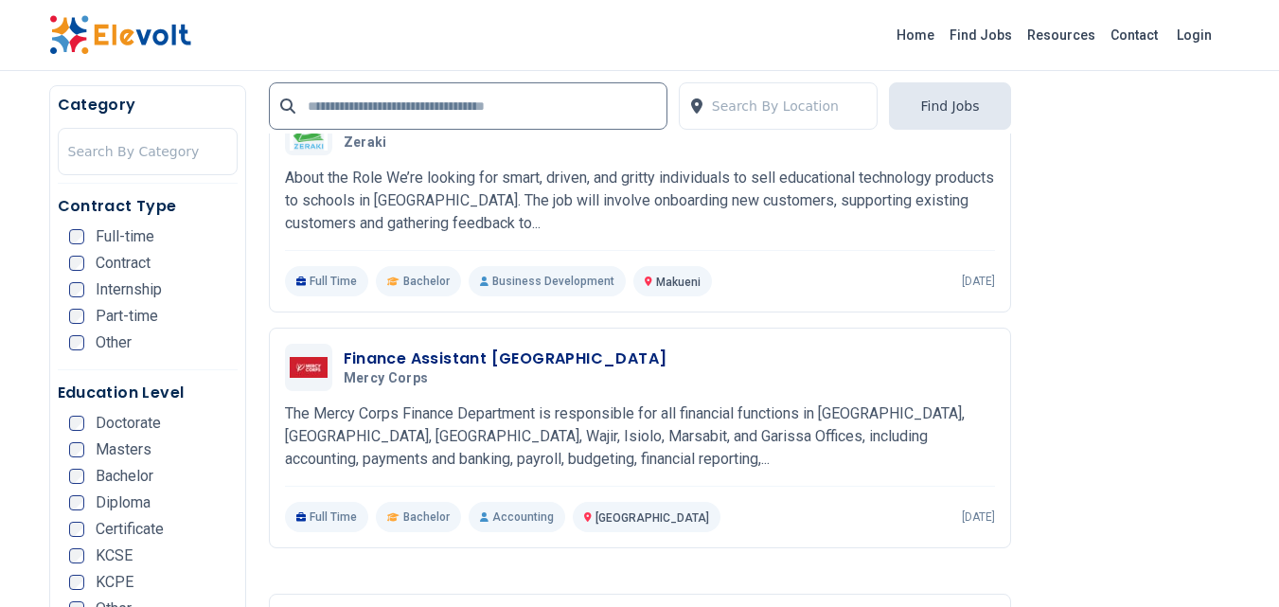
scroll to position [1241, 0]
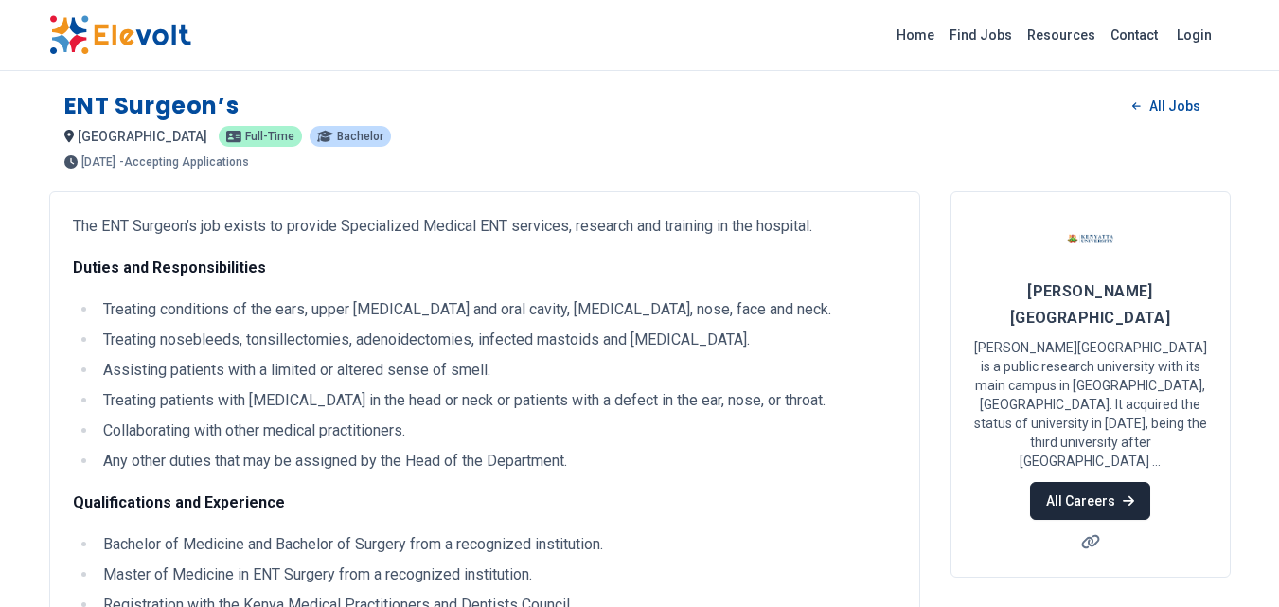
click at [1082, 482] on link "All Careers" at bounding box center [1090, 501] width 120 height 38
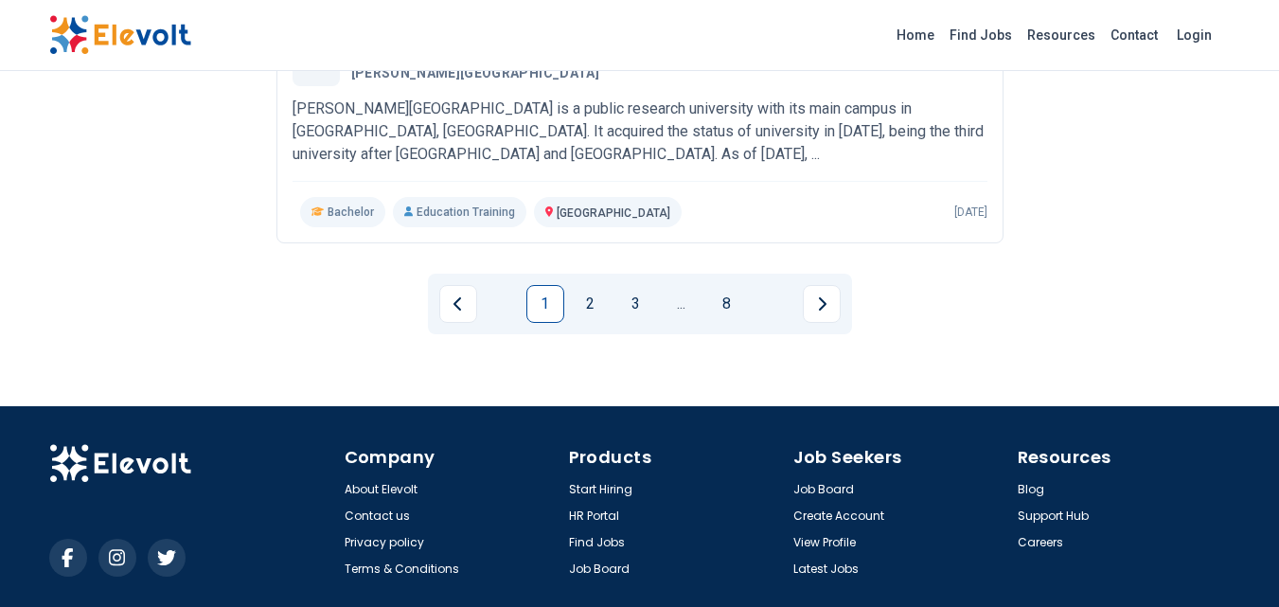
scroll to position [2429, 0]
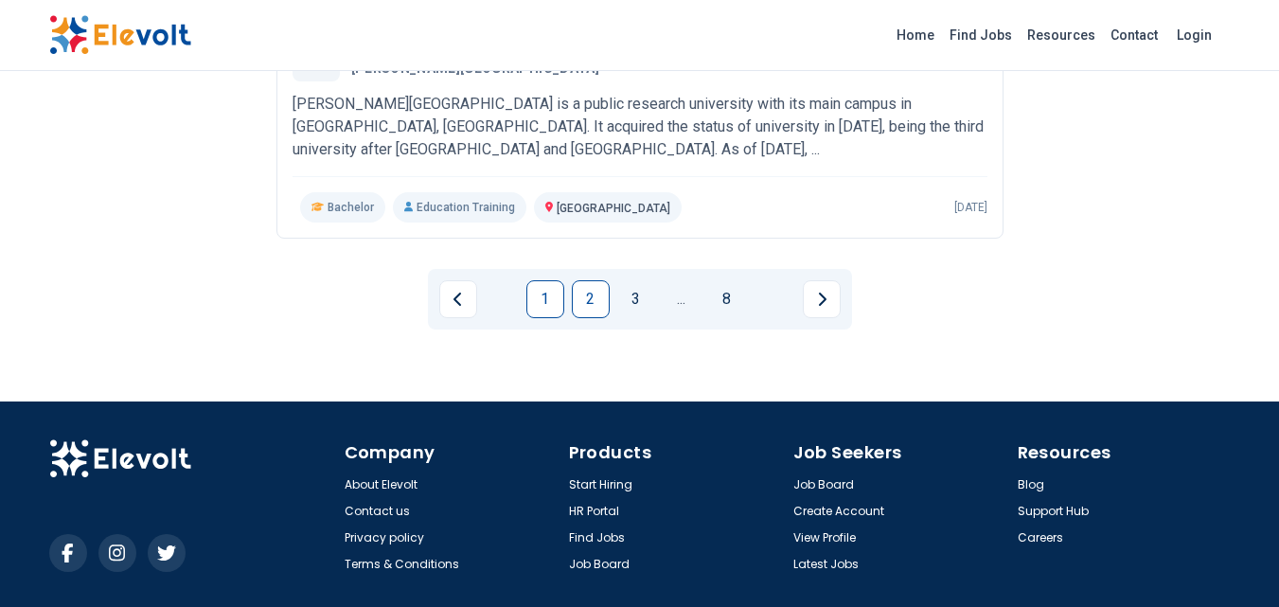
click at [584, 280] on link "2" at bounding box center [591, 299] width 38 height 38
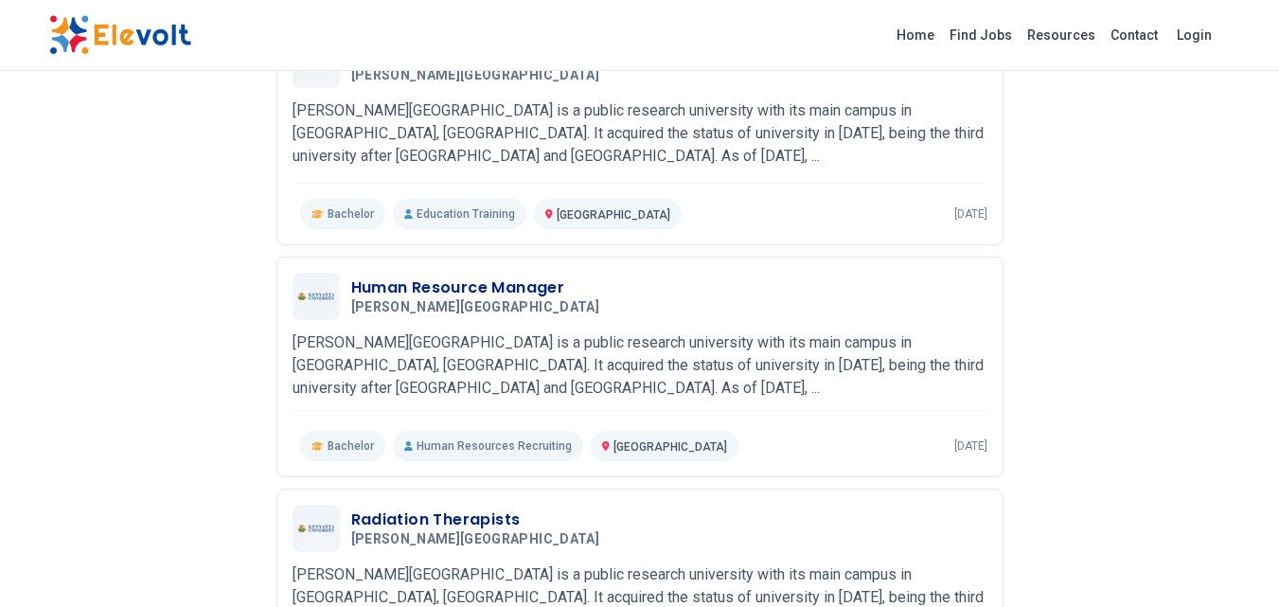
scroll to position [1672, 0]
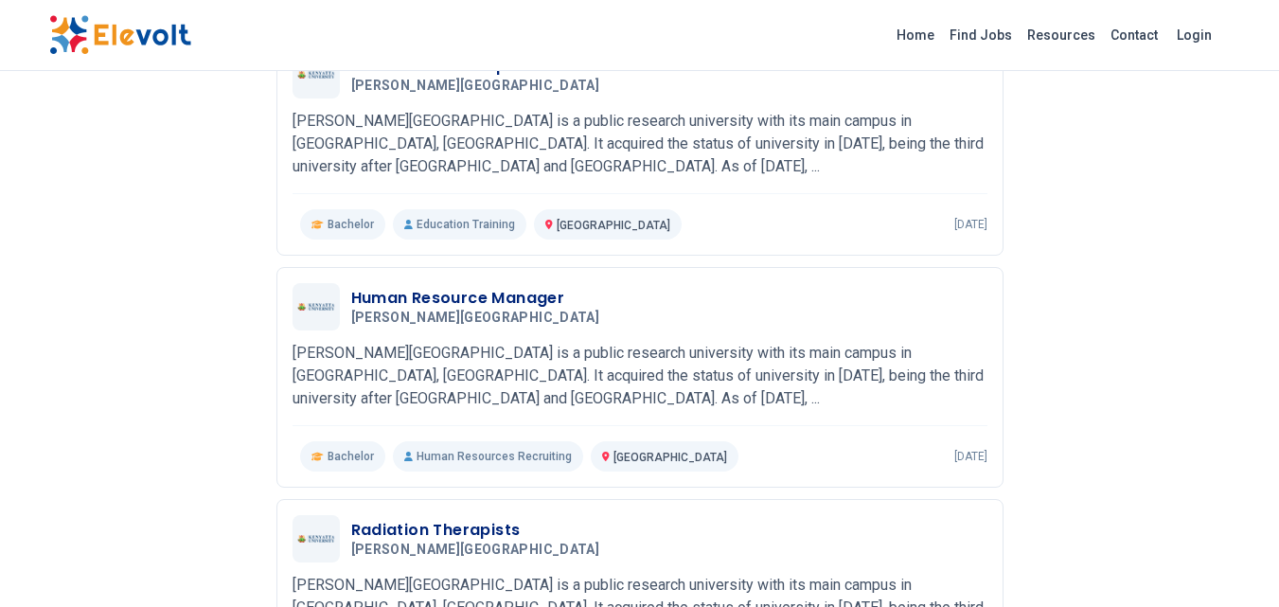
click at [584, 275] on div "Human Resource Manager Kenyatta University 06/26/2024 07/26/2024 Nairobi KE Ken…" at bounding box center [639, 377] width 727 height 221
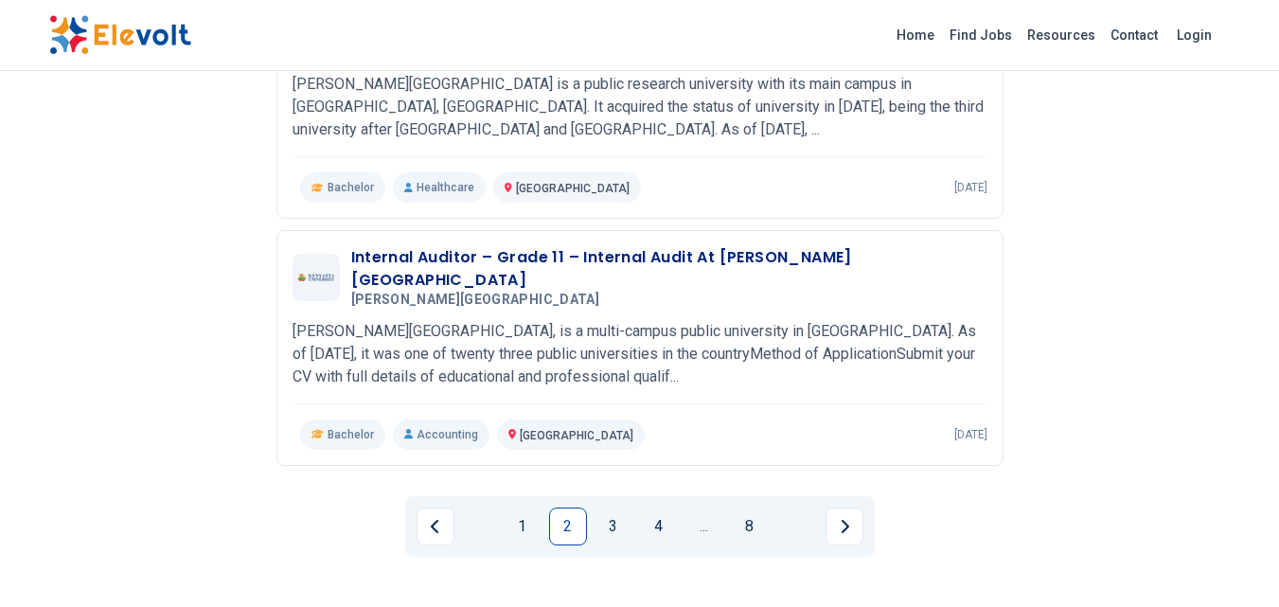
scroll to position [2177, 0]
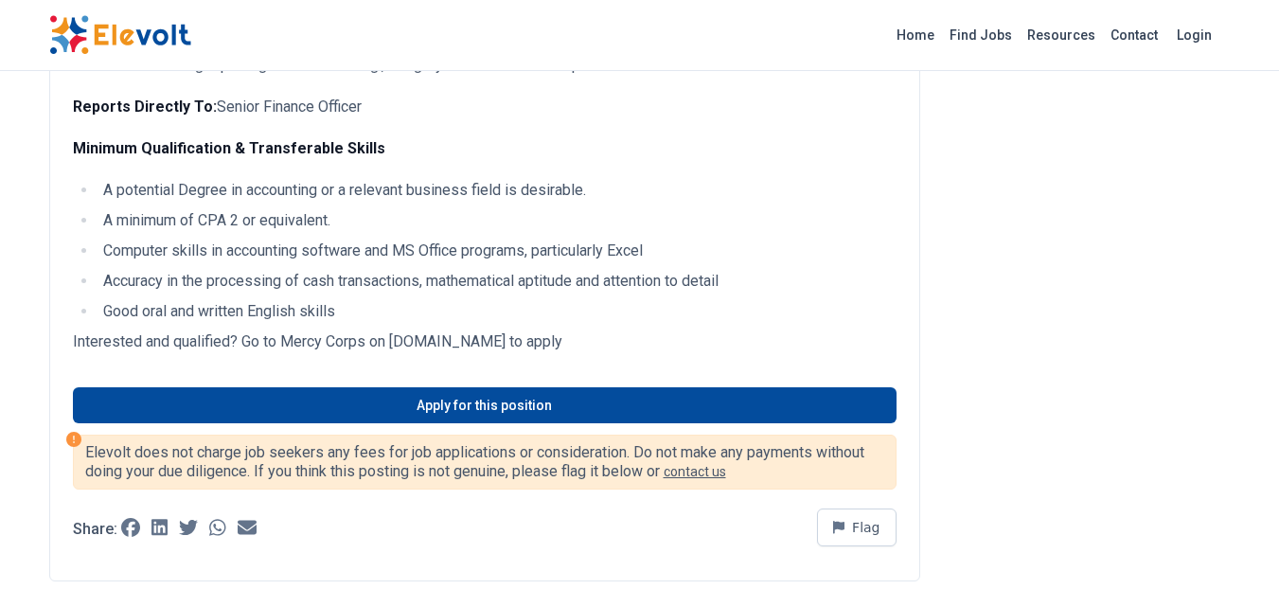
scroll to position [1483, 0]
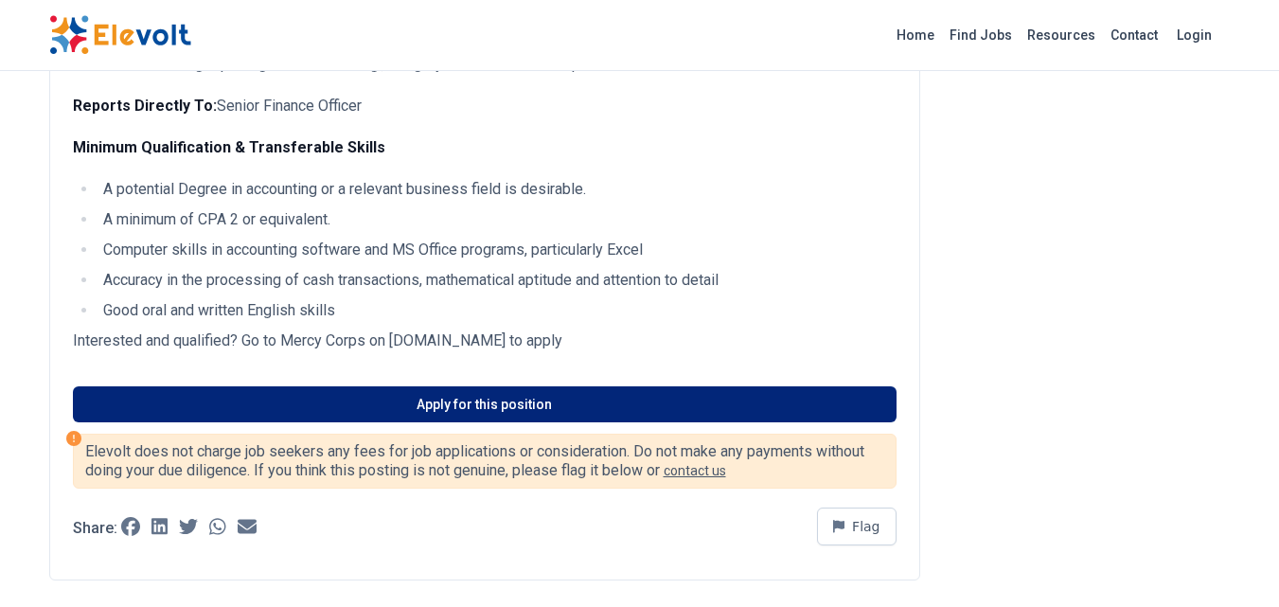
click at [295, 386] on link "Apply for this position" at bounding box center [484, 404] width 823 height 36
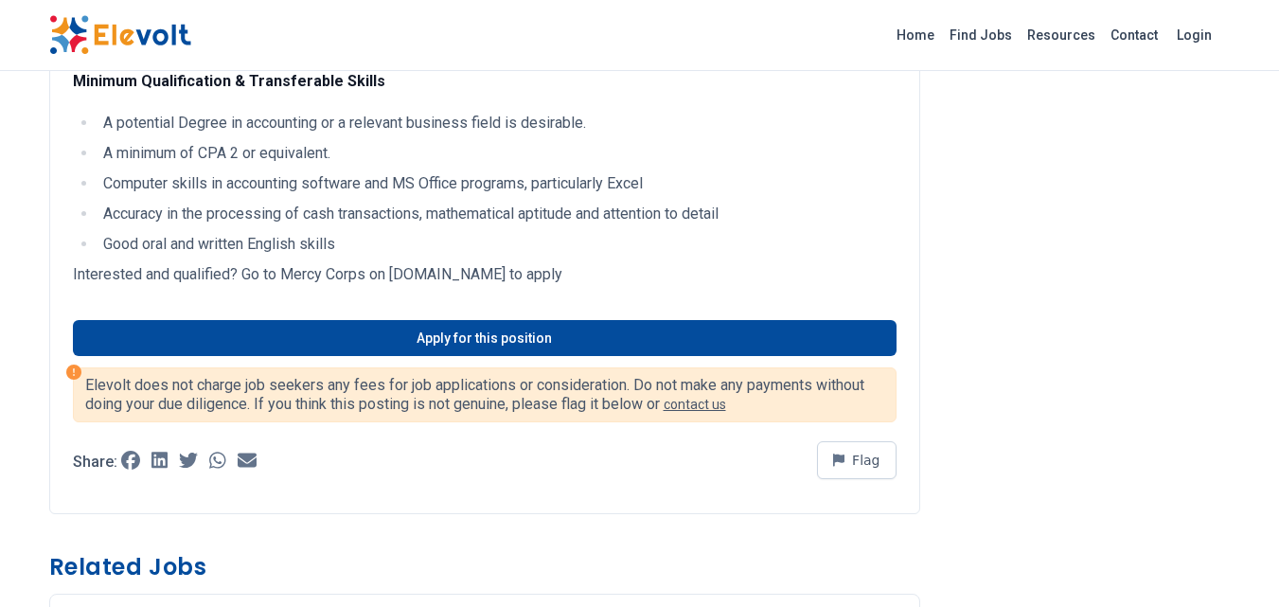
scroll to position [1535, 0]
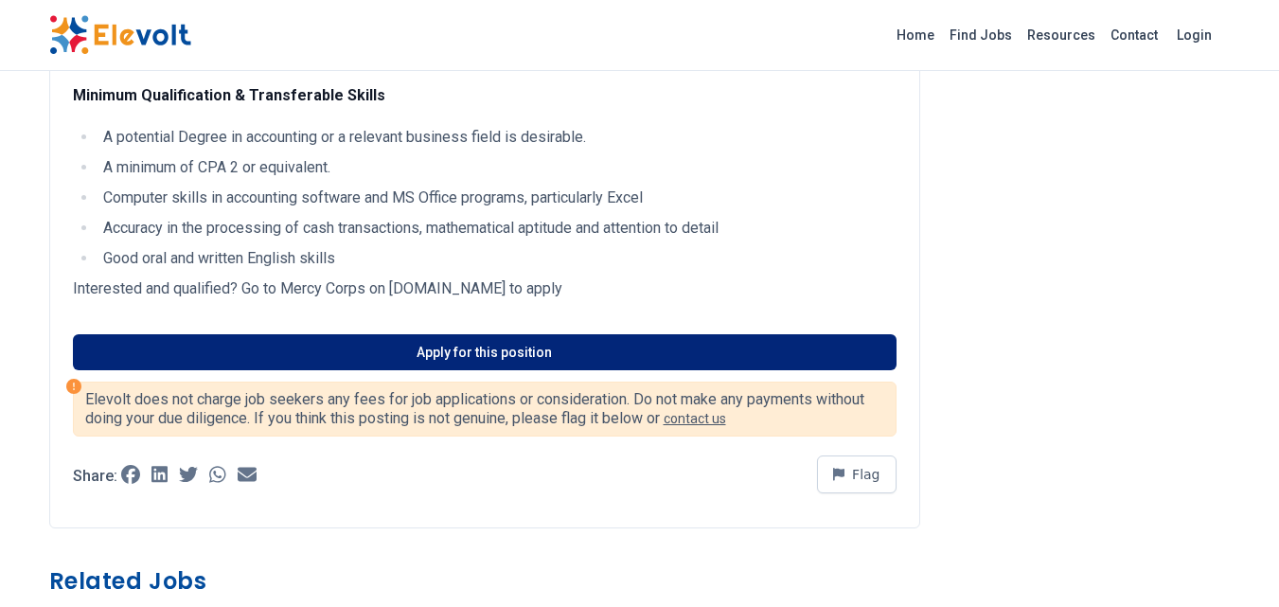
click at [346, 337] on link "Apply for this position" at bounding box center [484, 352] width 823 height 36
